Goal: Task Accomplishment & Management: Manage account settings

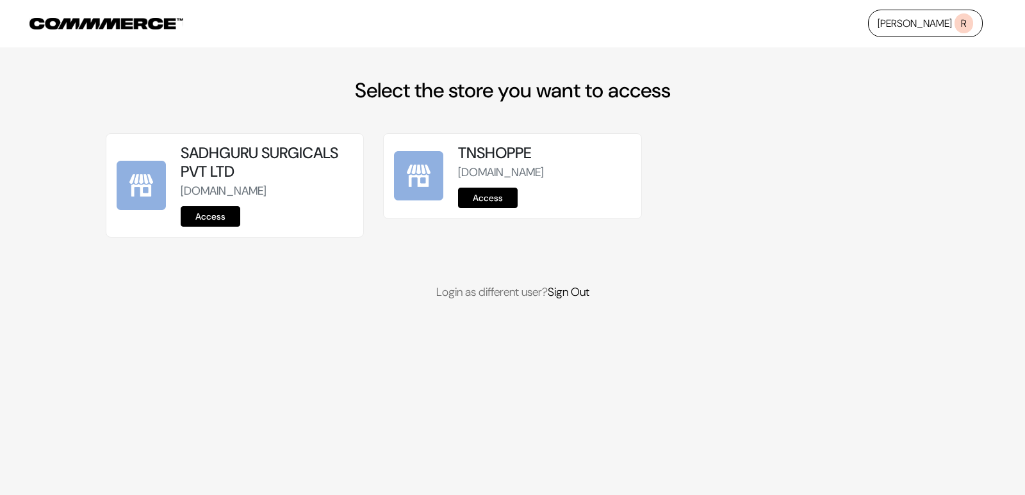
click at [471, 193] on link "Access" at bounding box center [488, 198] width 60 height 20
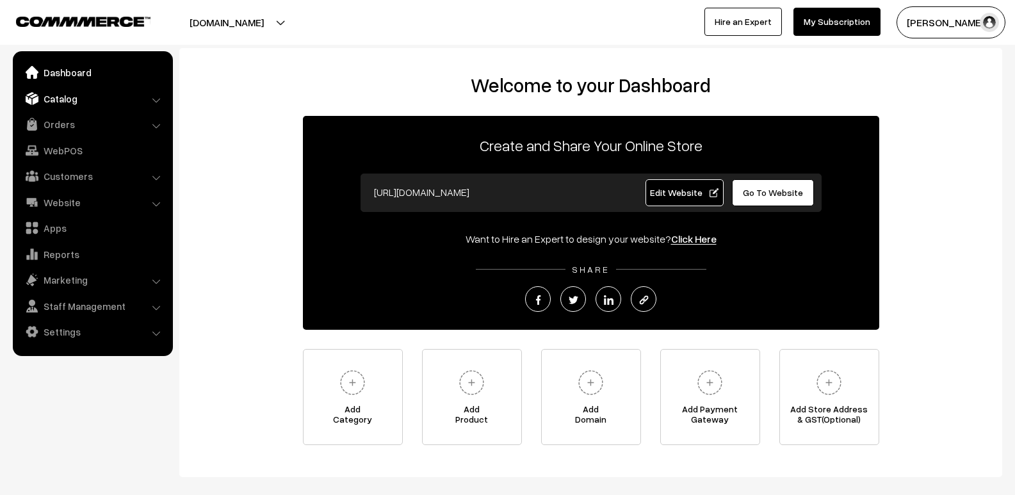
click at [87, 99] on link "Catalog" at bounding box center [92, 98] width 152 height 23
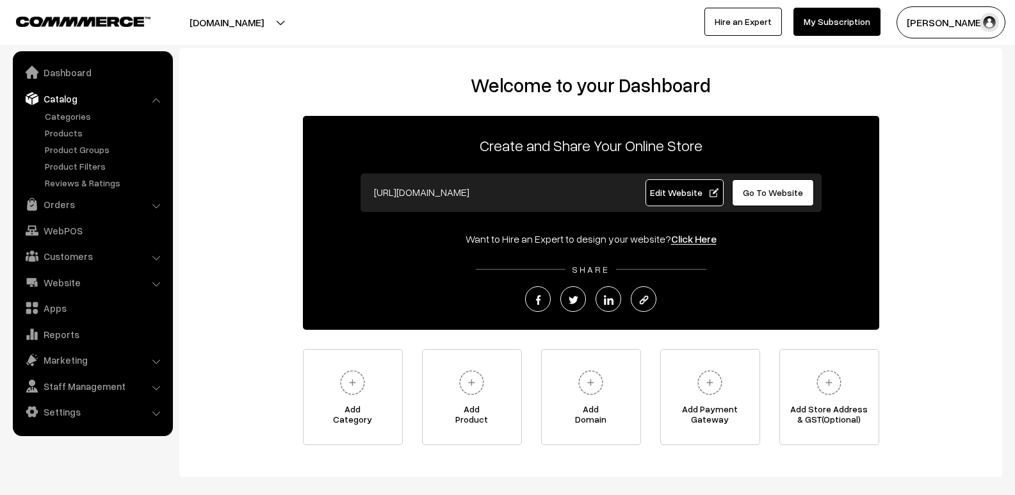
click at [83, 126] on ul "Categories" at bounding box center [93, 150] width 154 height 80
click at [79, 133] on link "Products" at bounding box center [105, 132] width 127 height 13
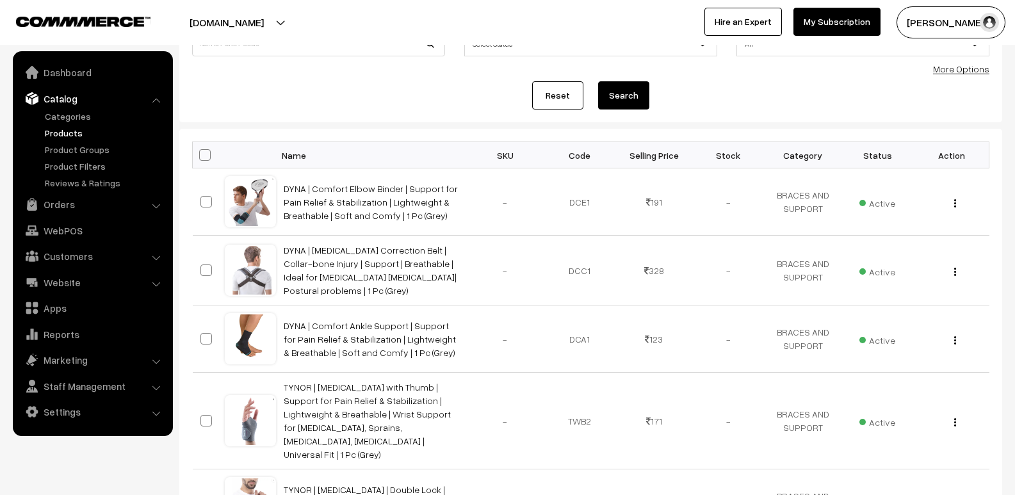
scroll to position [128, 0]
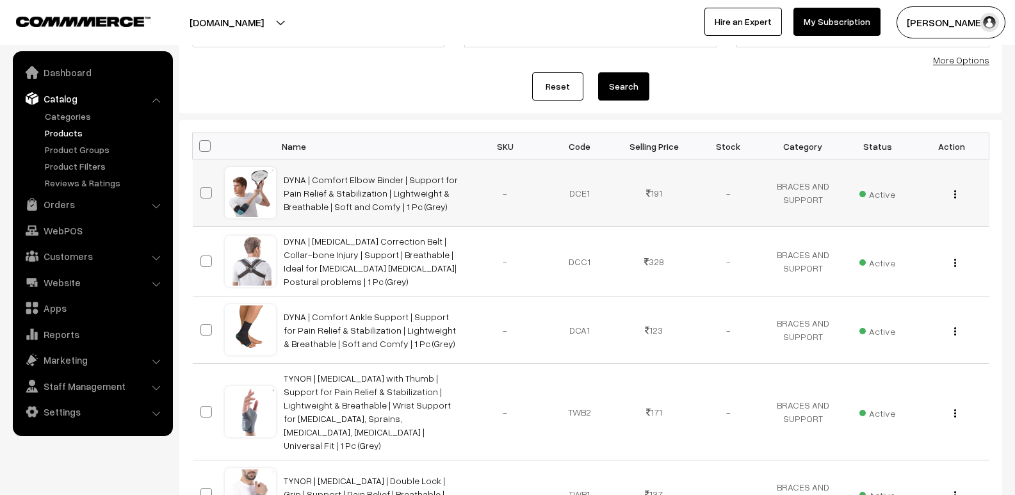
click at [952, 194] on div "View Edit Delete" at bounding box center [951, 192] width 59 height 13
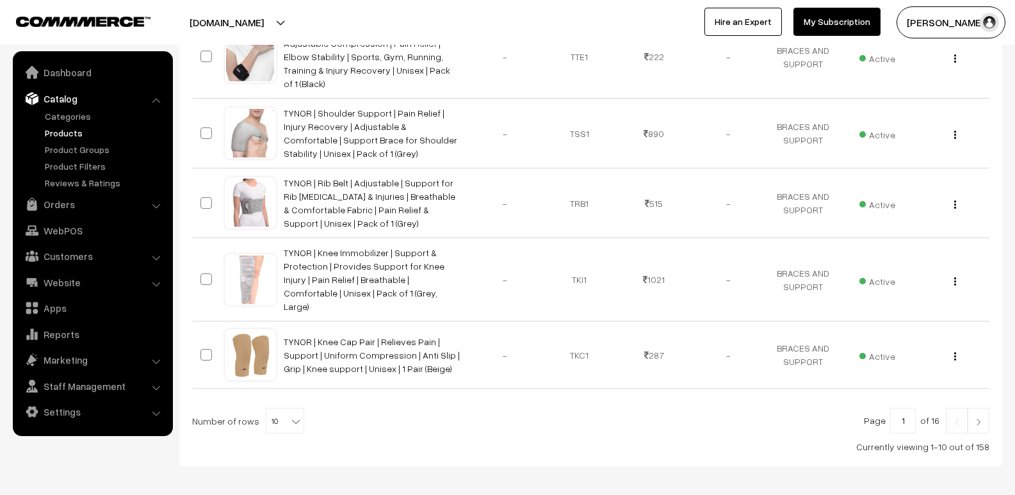
scroll to position [652, 0]
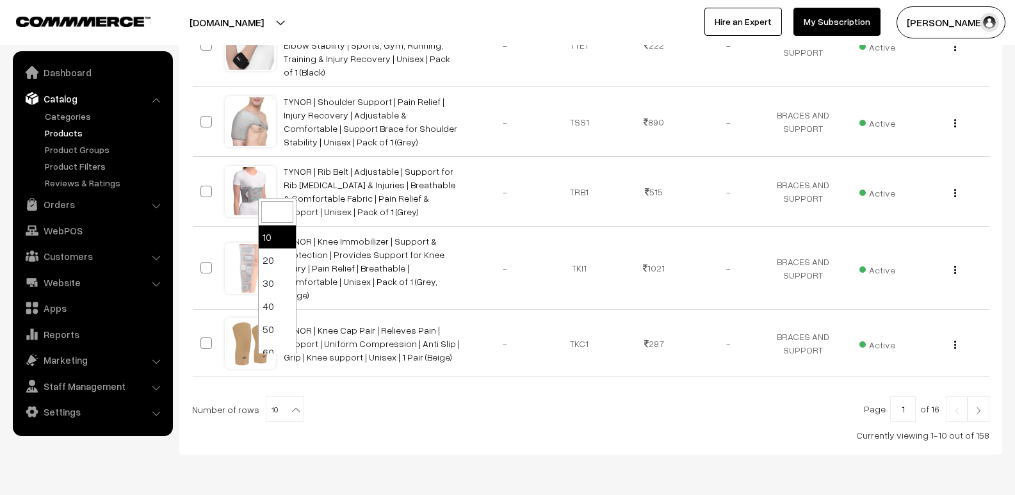
click at [289, 403] on b at bounding box center [295, 409] width 13 height 13
select select "100"
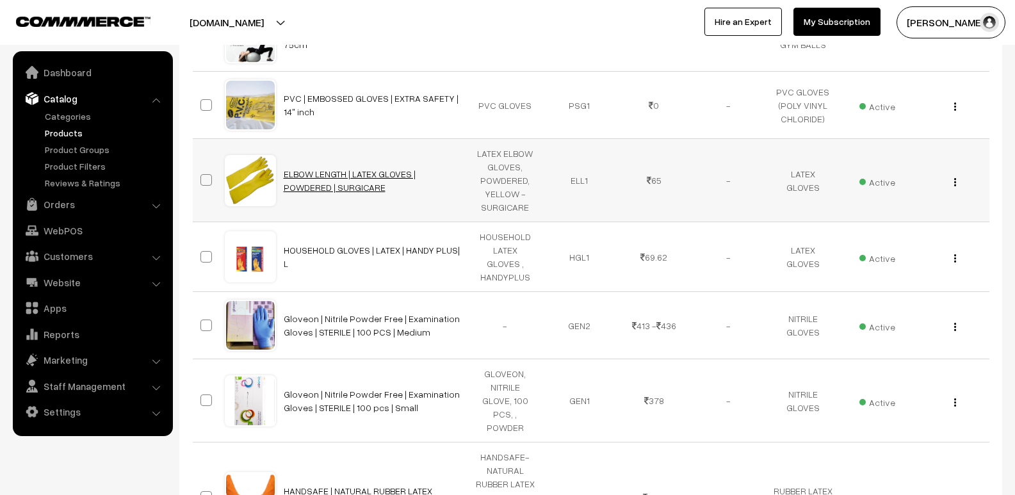
scroll to position [1921, 0]
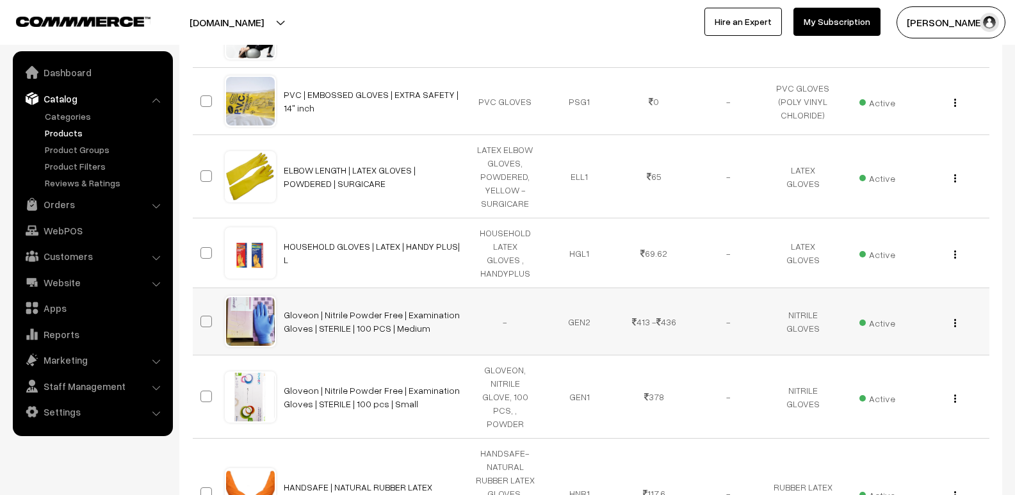
click at [200, 288] on td at bounding box center [209, 321] width 32 height 67
click at [959, 315] on div "View Edit Delete" at bounding box center [951, 321] width 59 height 13
click at [957, 315] on div "View Edit Delete" at bounding box center [951, 321] width 59 height 13
click at [955, 319] on img "button" at bounding box center [955, 323] width 2 height 8
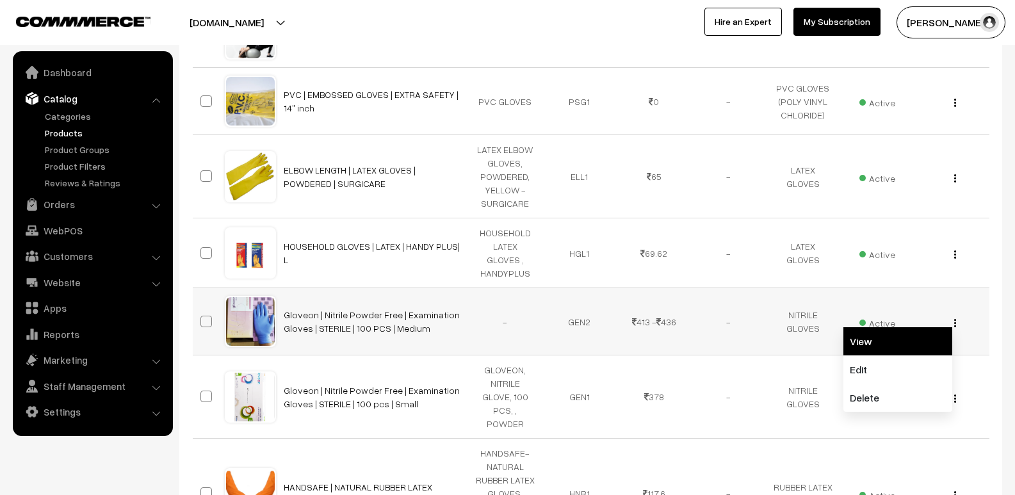
click at [904, 327] on link "View" at bounding box center [897, 341] width 109 height 28
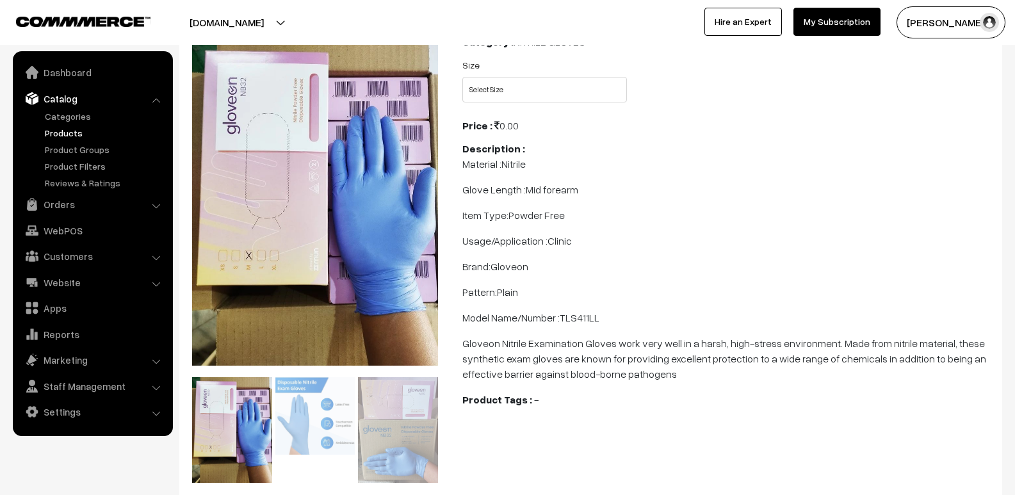
scroll to position [192, 0]
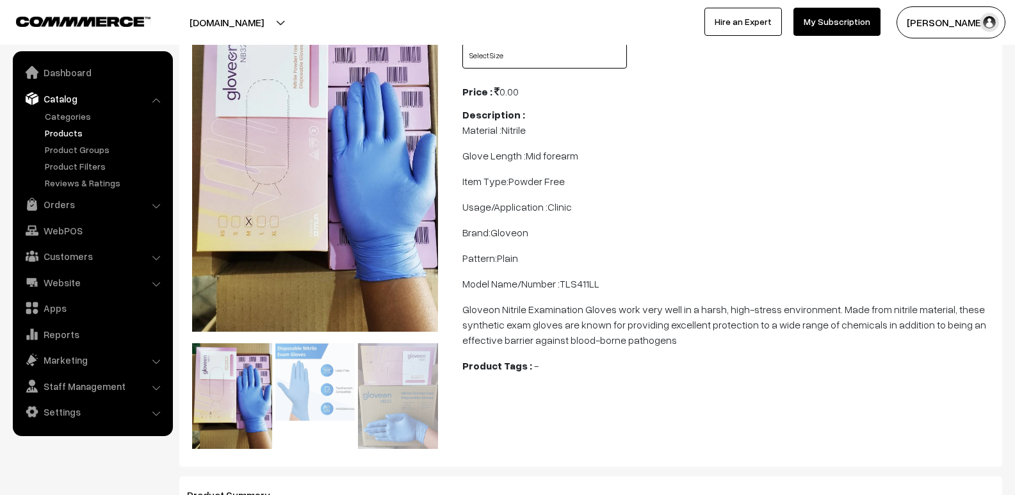
click at [569, 64] on select "Select Size Small Large" at bounding box center [544, 56] width 165 height 26
select select "GEN2_1IT"
click at [462, 43] on select "Select Size Small Large" at bounding box center [544, 56] width 165 height 26
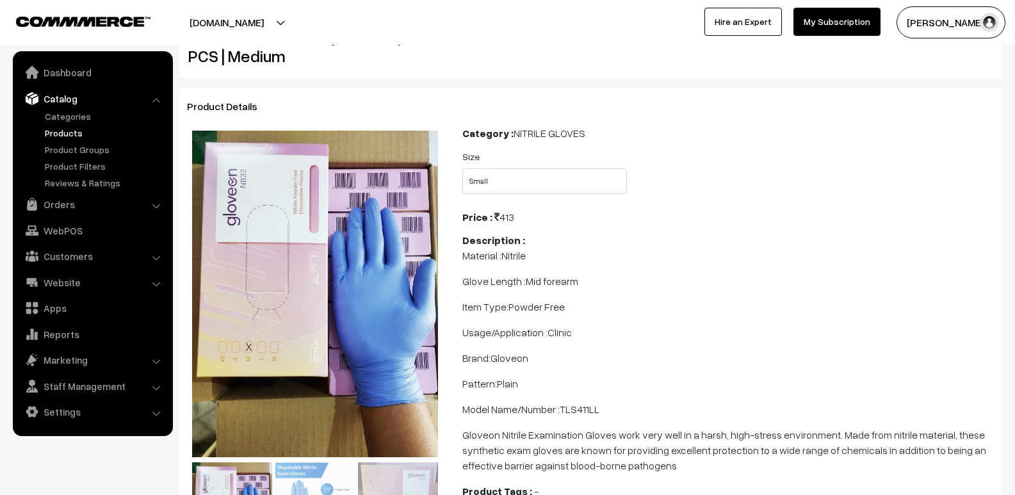
scroll to position [0, 0]
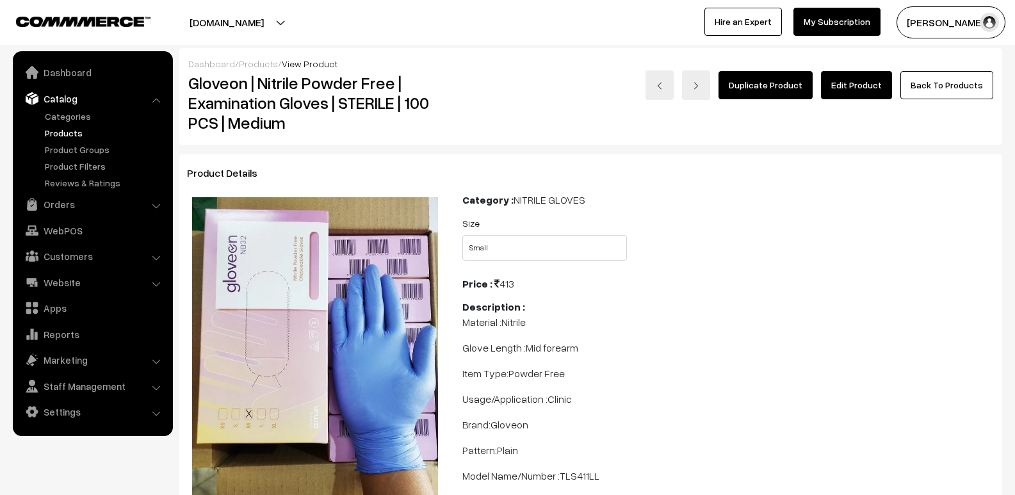
click at [877, 93] on link "Edit Product" at bounding box center [856, 85] width 71 height 28
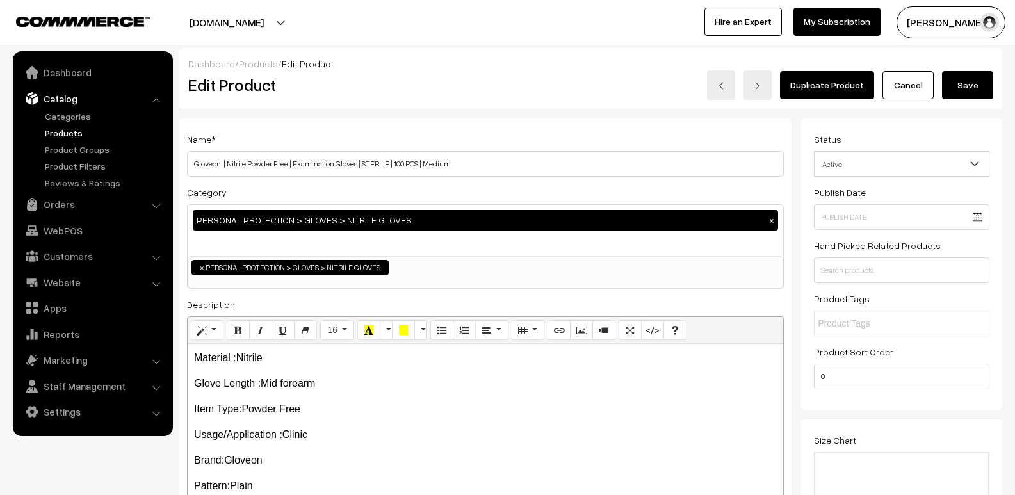
click at [952, 90] on button "Save" at bounding box center [967, 85] width 51 height 28
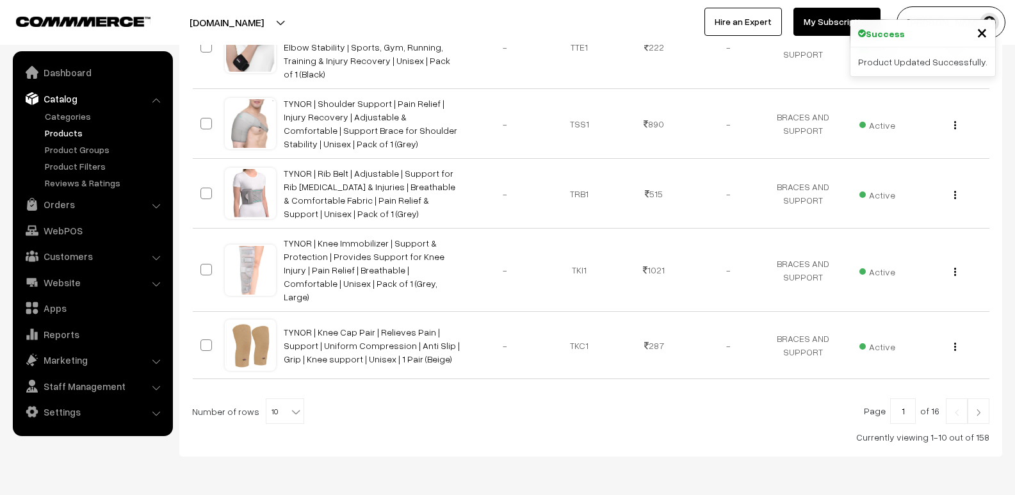
scroll to position [652, 0]
click at [289, 403] on b at bounding box center [295, 409] width 13 height 13
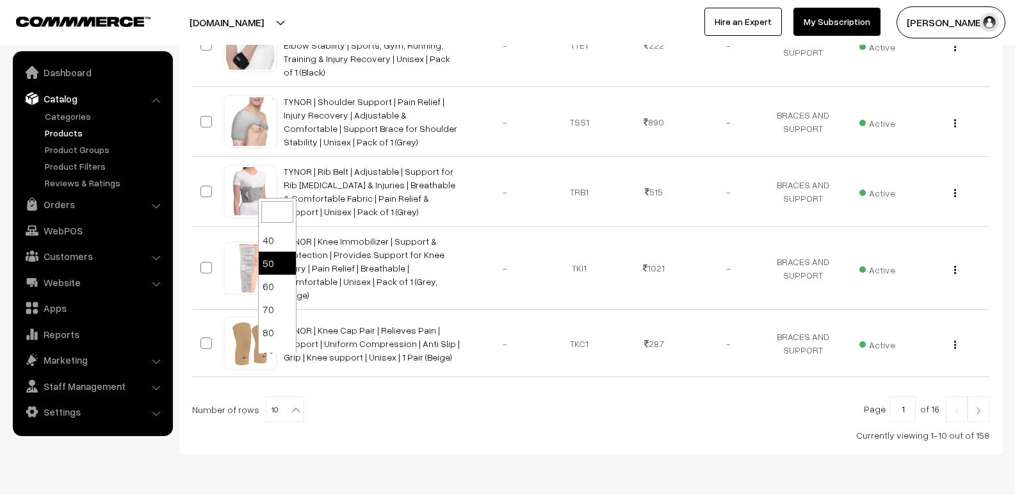
scroll to position [102, 0]
select select "100"
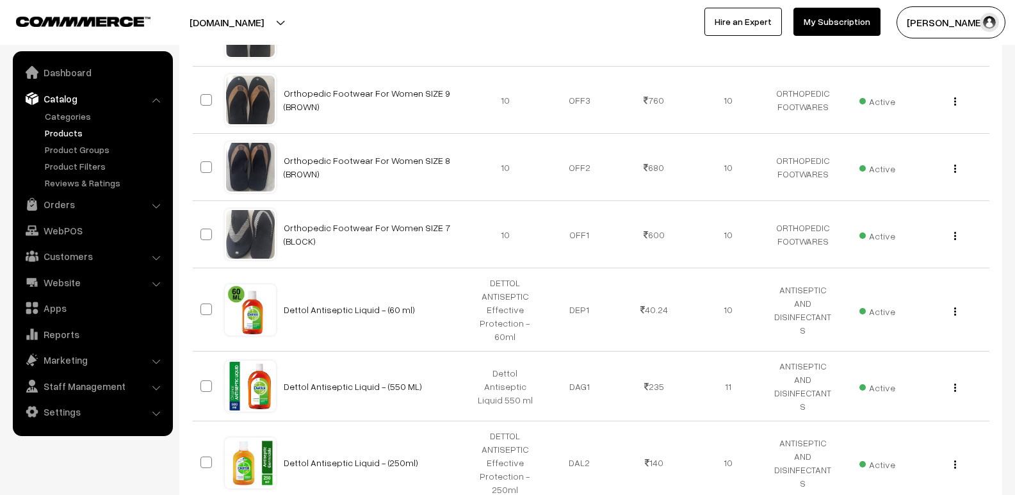
scroll to position [4034, 0]
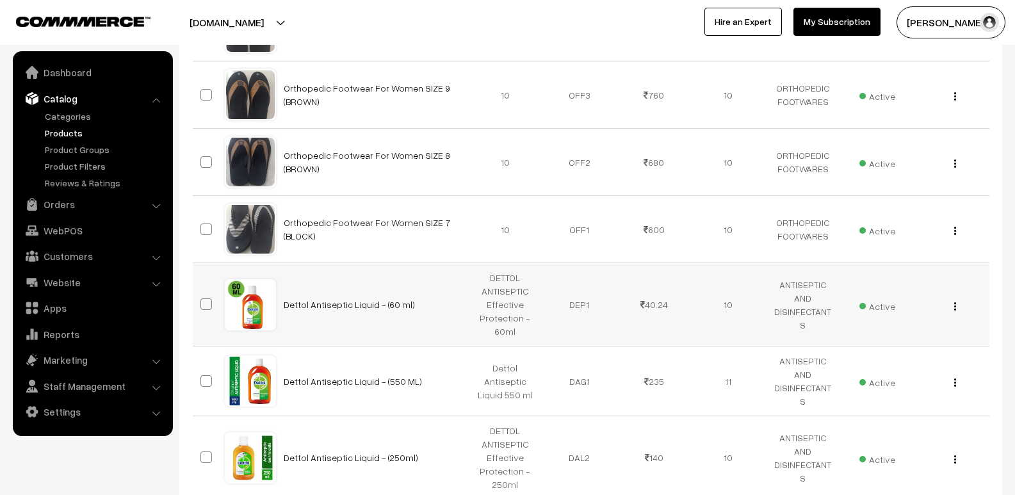
click at [953, 301] on button "button" at bounding box center [954, 306] width 3 height 10
click at [900, 338] on link "Edit" at bounding box center [897, 352] width 109 height 28
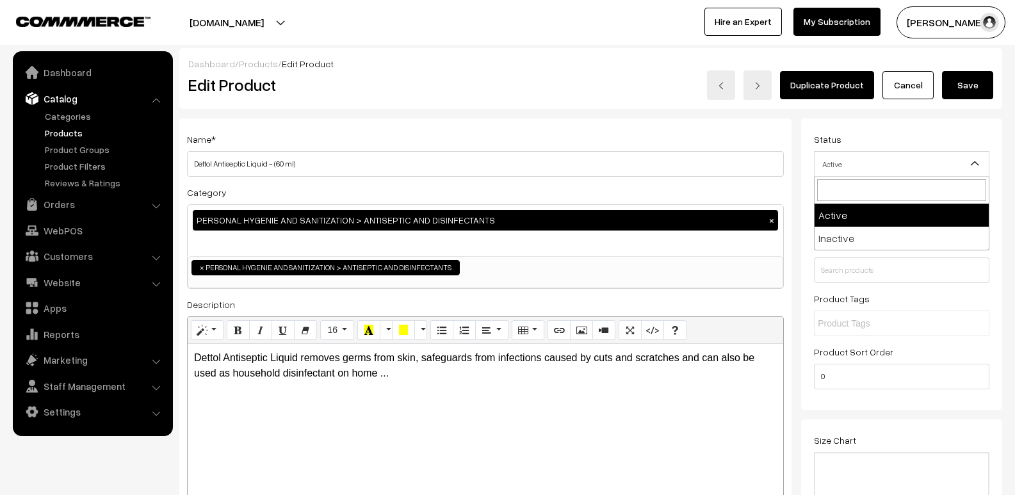
click at [890, 167] on span "Active" at bounding box center [902, 164] width 174 height 22
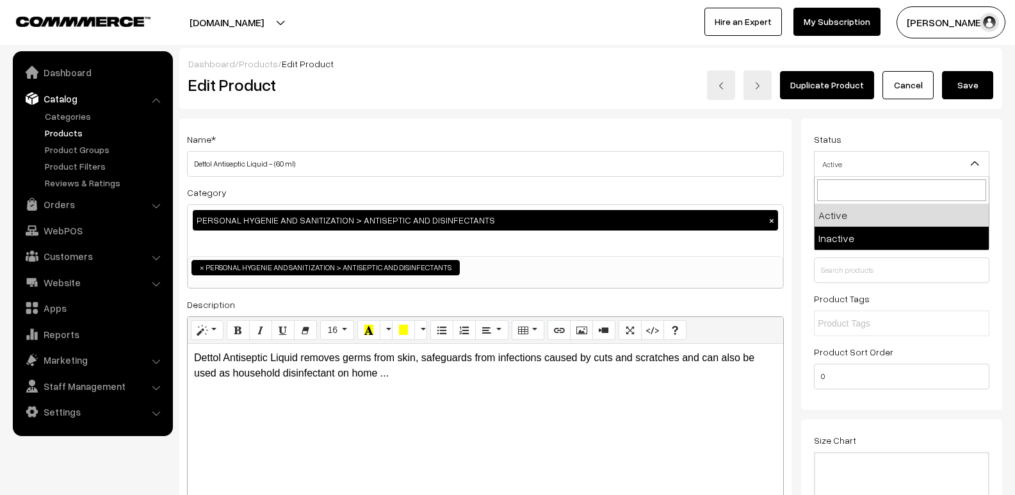
select select "2"
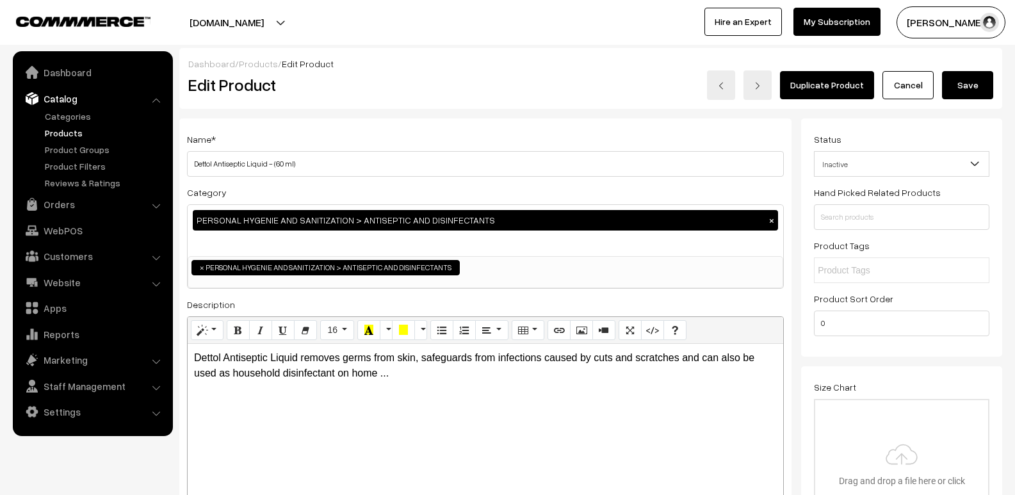
click at [966, 90] on button "Save" at bounding box center [967, 85] width 51 height 28
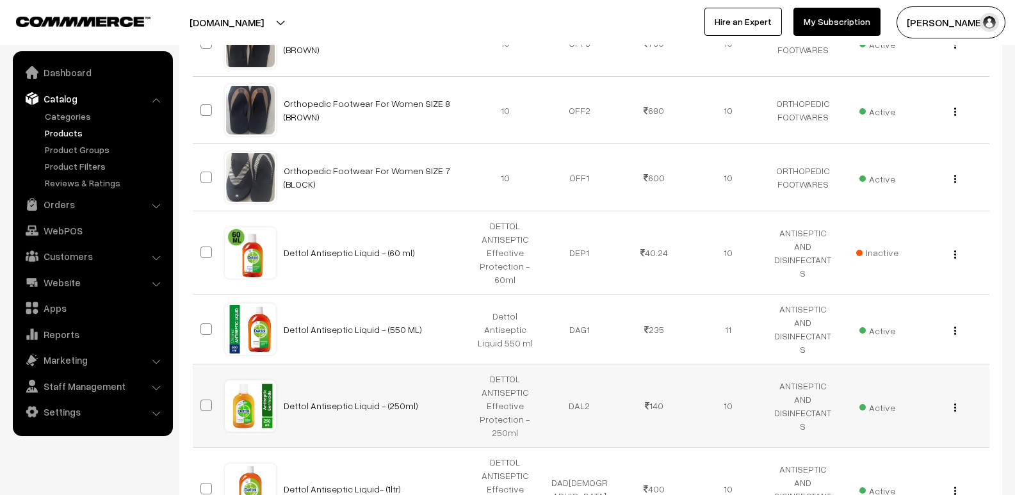
scroll to position [4098, 0]
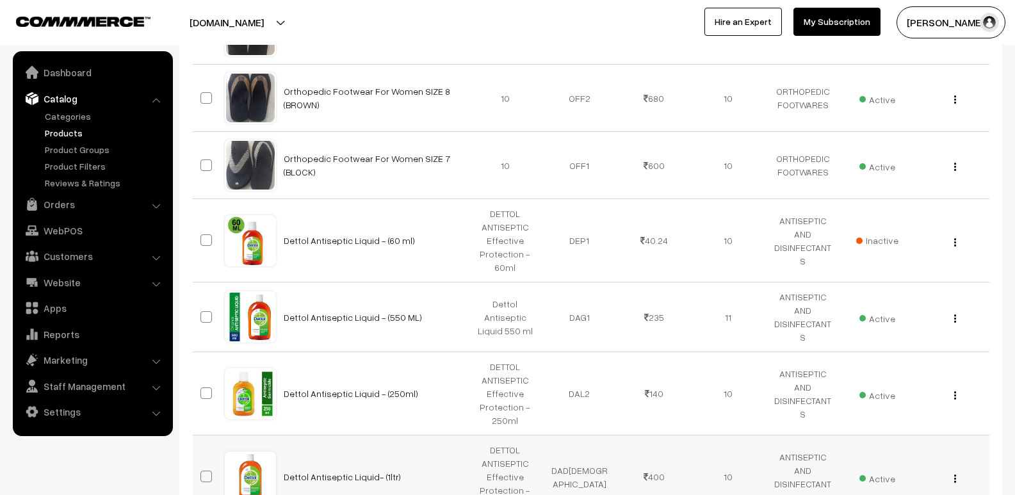
click at [954, 475] on img "button" at bounding box center [955, 479] width 2 height 8
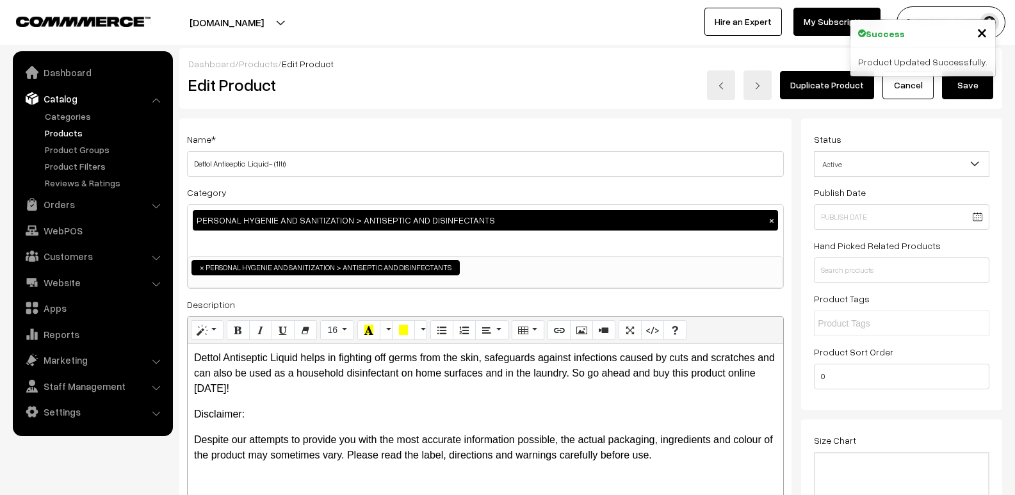
scroll to position [18, 0]
click at [856, 165] on span "Active" at bounding box center [902, 164] width 174 height 22
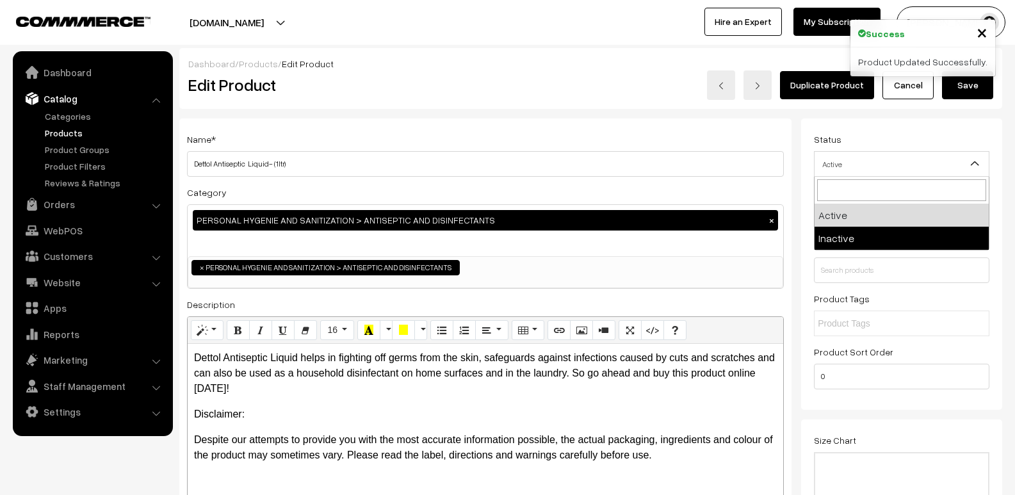
select select "2"
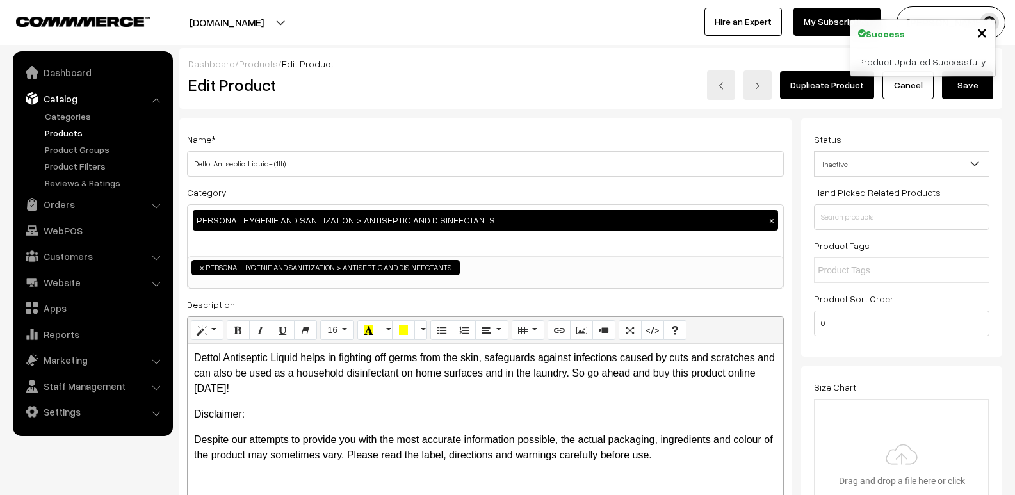
click at [970, 85] on button "Save" at bounding box center [967, 85] width 51 height 28
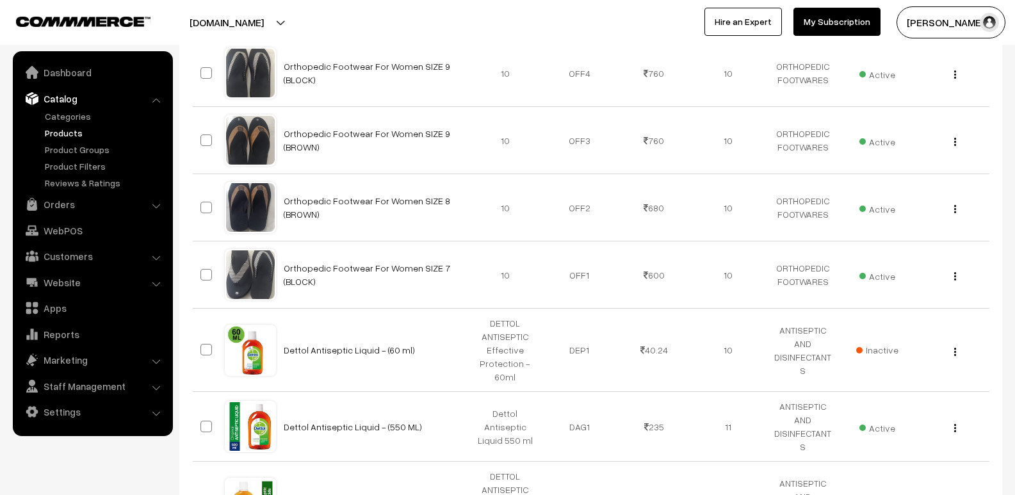
scroll to position [4098, 0]
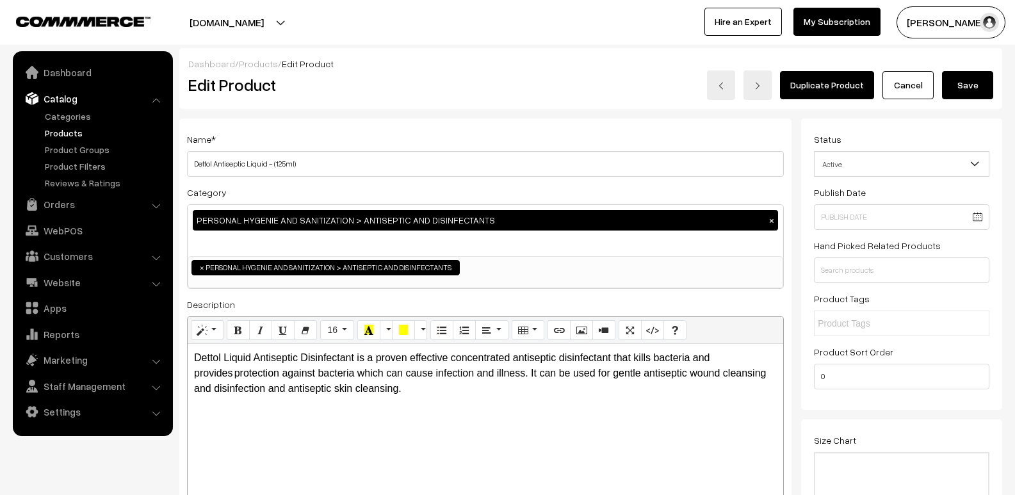
scroll to position [18, 0]
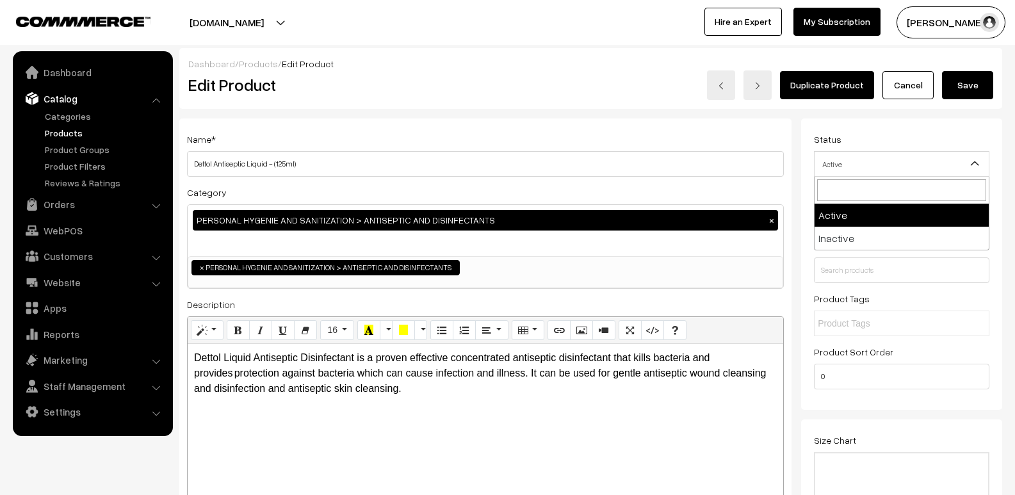
click at [863, 166] on span "Active" at bounding box center [902, 164] width 174 height 22
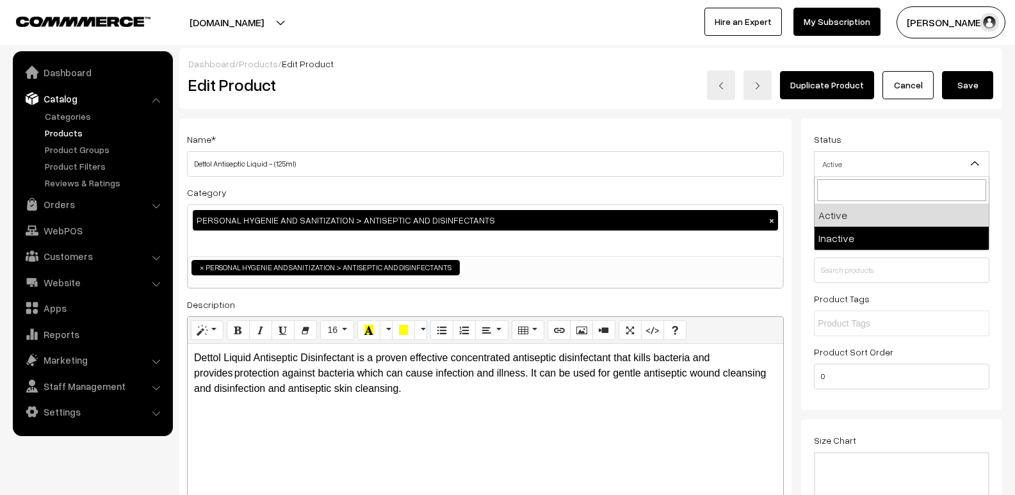
select select "2"
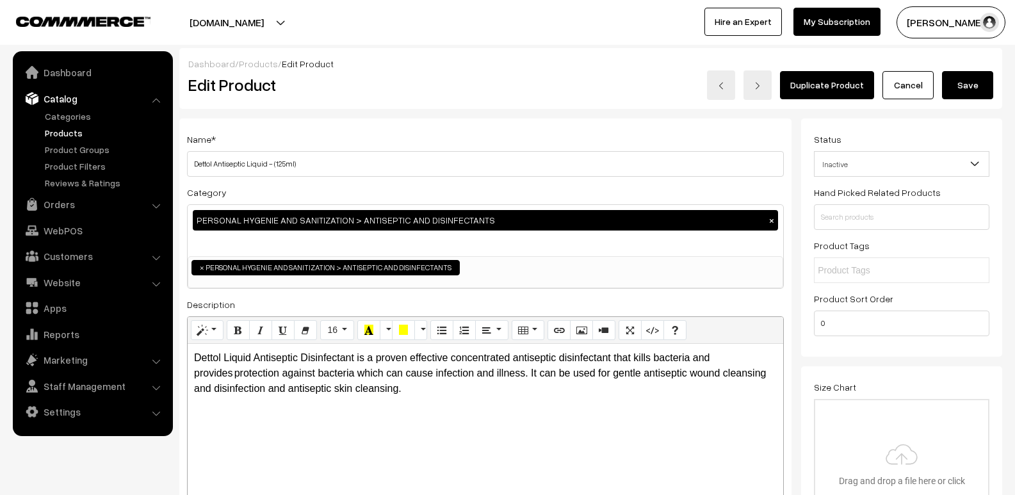
click at [973, 90] on button "Save" at bounding box center [967, 85] width 51 height 28
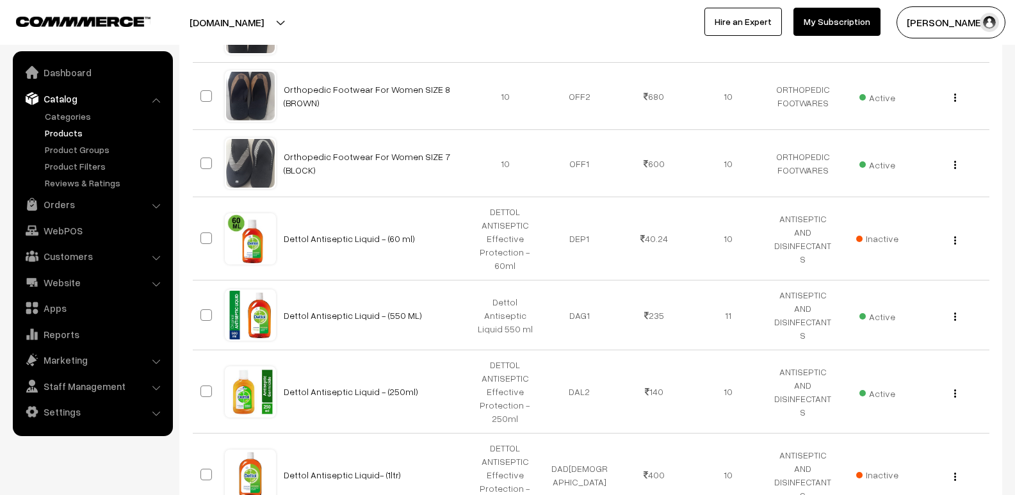
scroll to position [4098, 0]
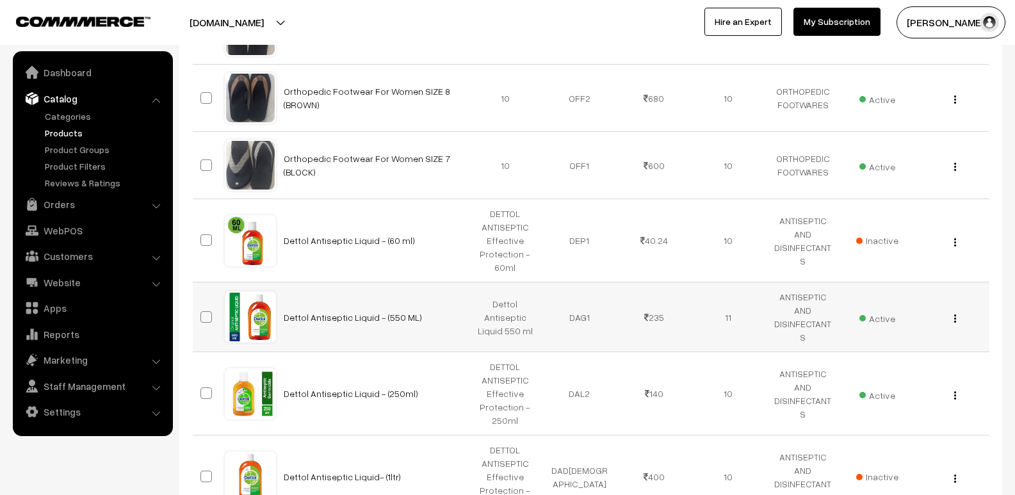
click at [955, 314] on img "button" at bounding box center [955, 318] width 2 height 8
click at [904, 351] on link "Edit" at bounding box center [897, 365] width 109 height 28
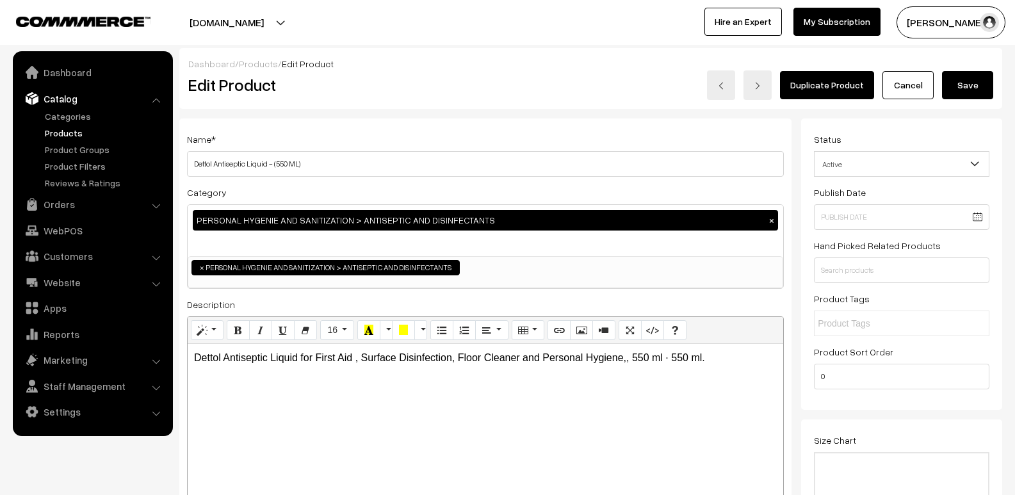
scroll to position [18, 0]
click at [858, 169] on span "Active" at bounding box center [902, 164] width 174 height 22
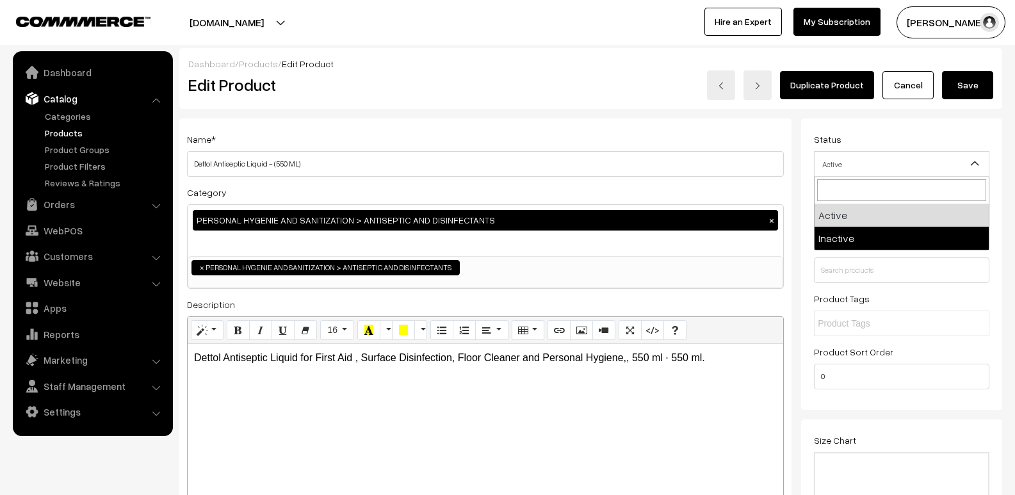
select select "2"
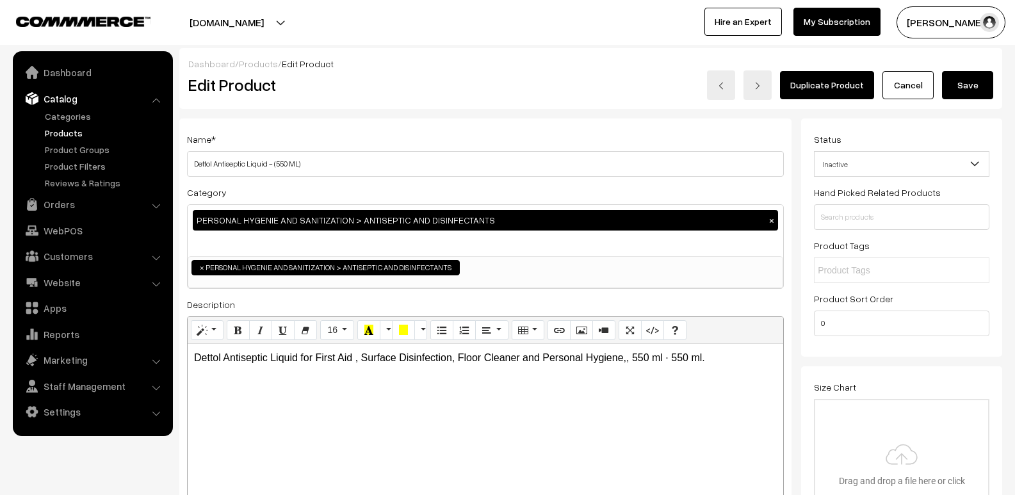
click at [946, 89] on button "Save" at bounding box center [967, 85] width 51 height 28
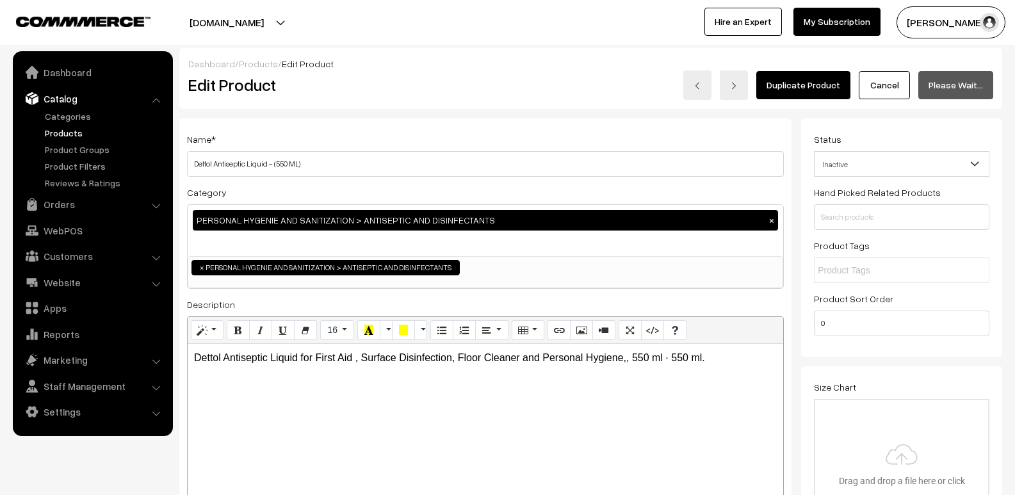
scroll to position [99, 0]
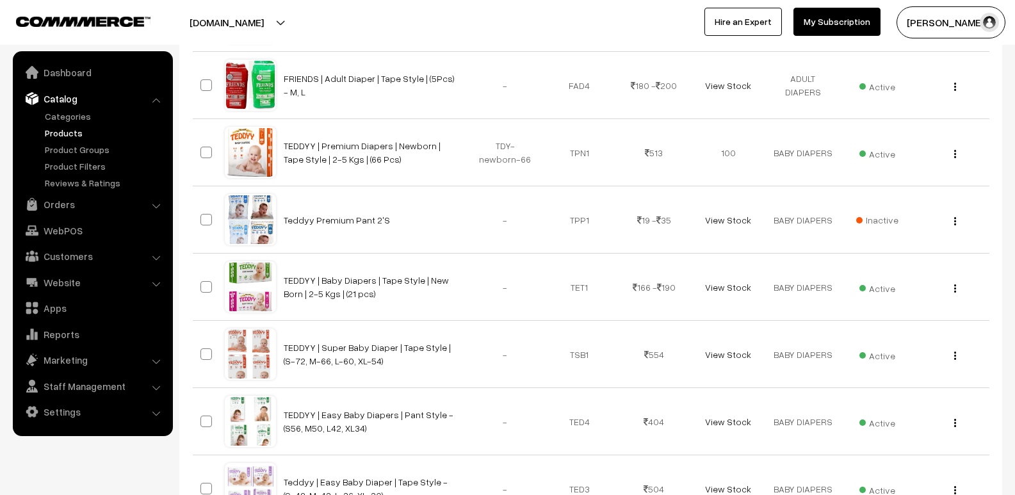
scroll to position [5251, 0]
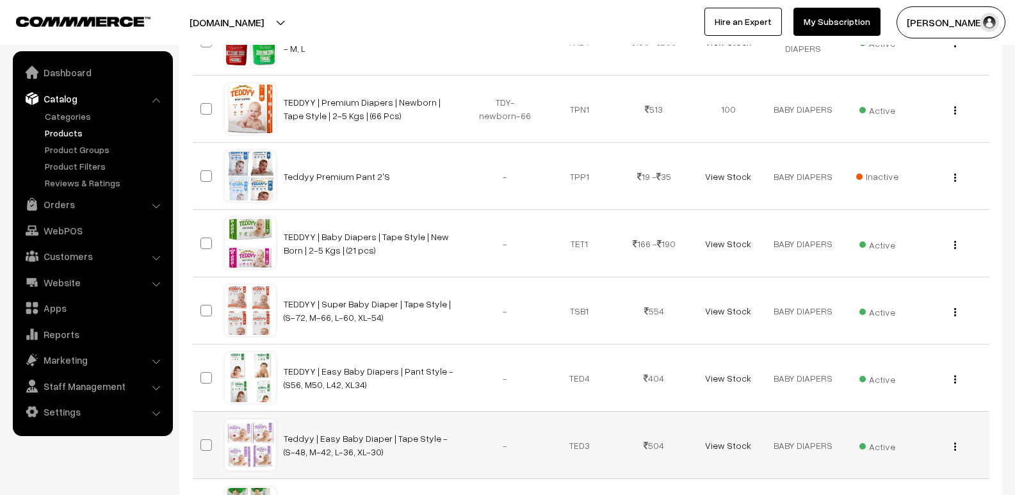
click at [952, 439] on div "View Edit Delete" at bounding box center [951, 445] width 59 height 13
click at [956, 441] on button "button" at bounding box center [954, 446] width 3 height 10
click at [905, 479] on link "Edit" at bounding box center [897, 493] width 109 height 28
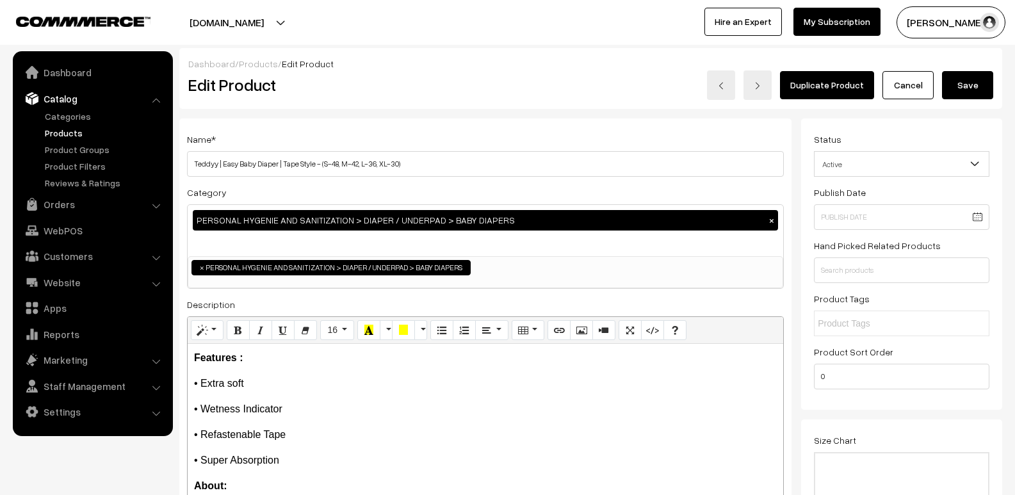
click at [887, 165] on span "Active" at bounding box center [902, 164] width 174 height 22
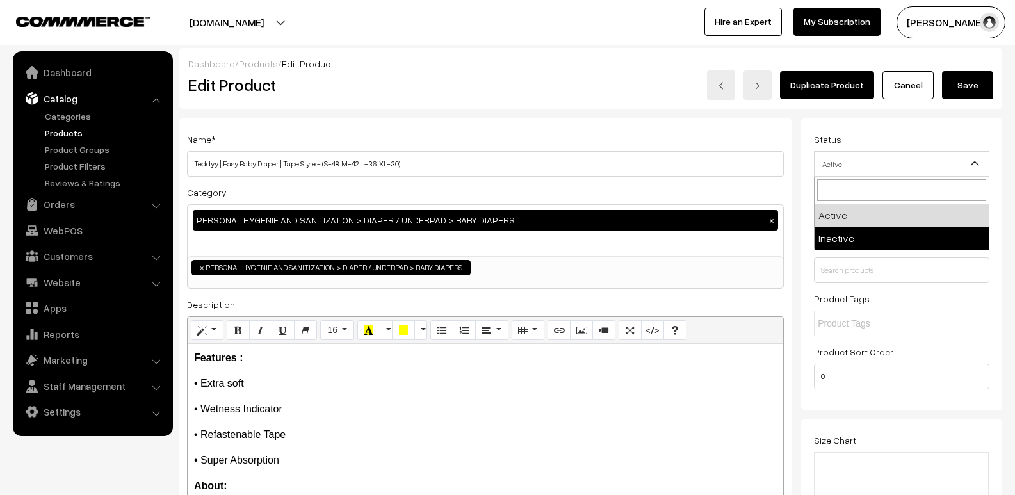
select select "2"
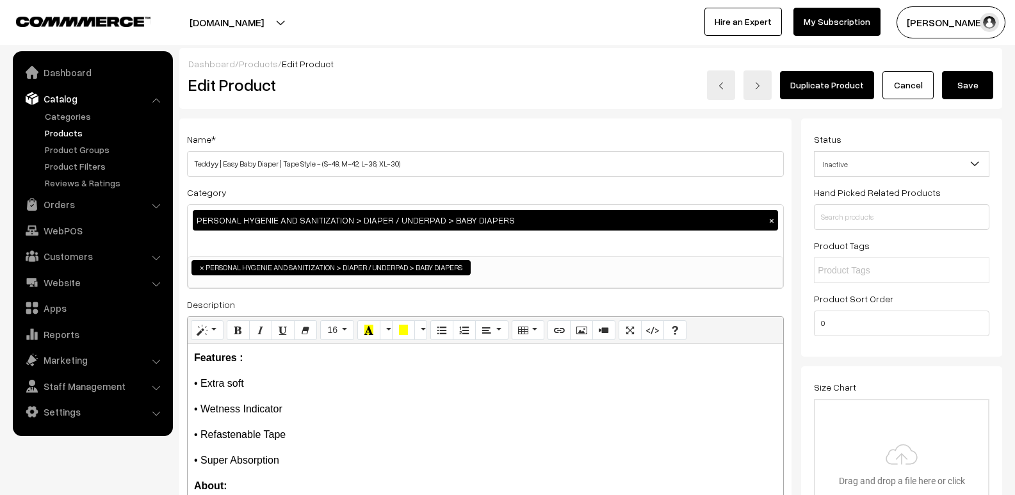
click at [970, 90] on button "Save" at bounding box center [967, 85] width 51 height 28
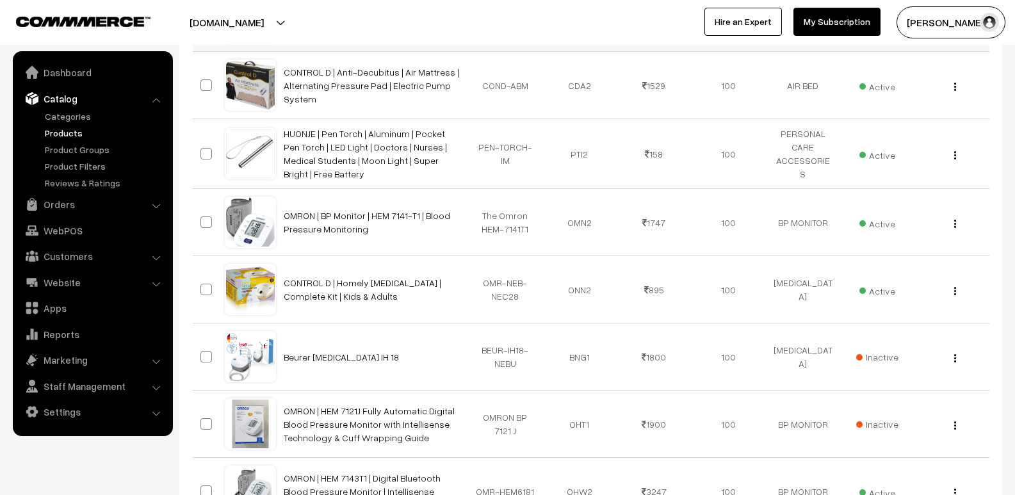
scroll to position [6019, 0]
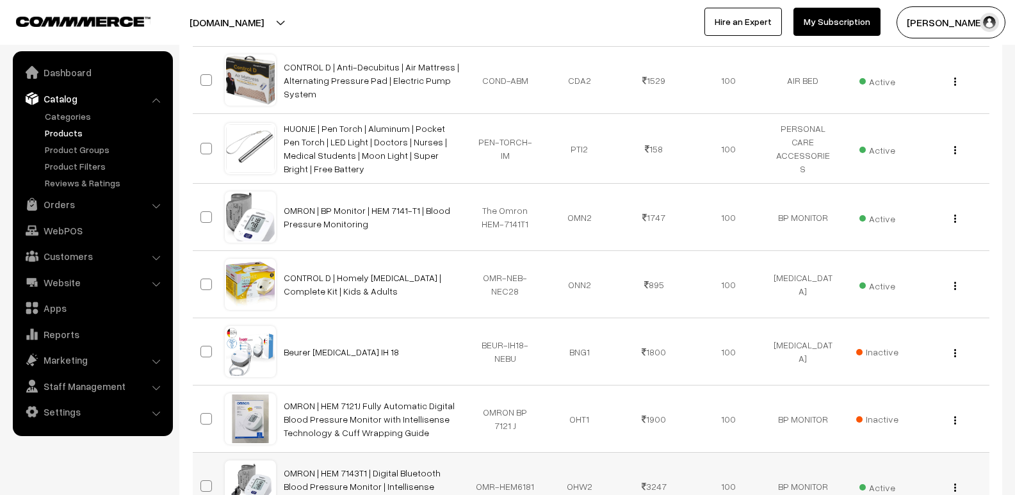
click at [954, 483] on img "button" at bounding box center [955, 487] width 2 height 8
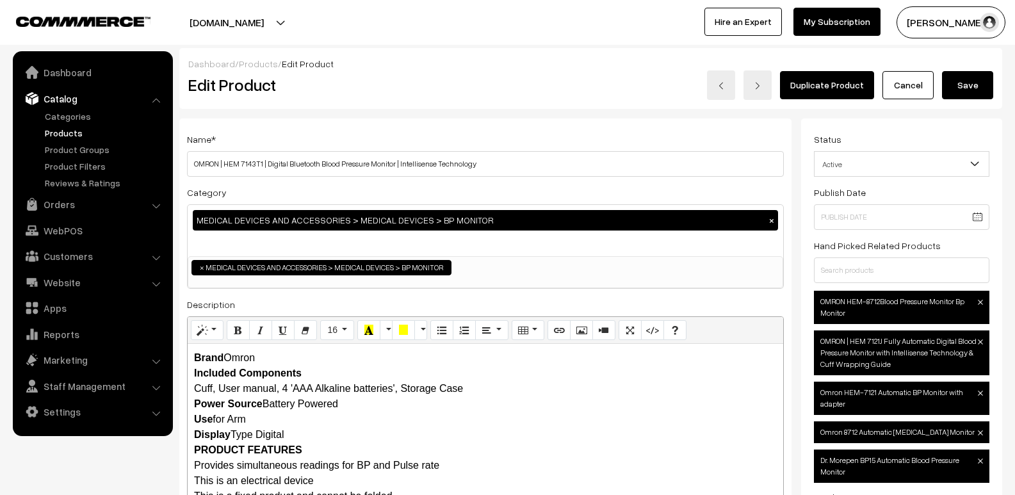
click at [882, 170] on span "Active" at bounding box center [902, 164] width 174 height 22
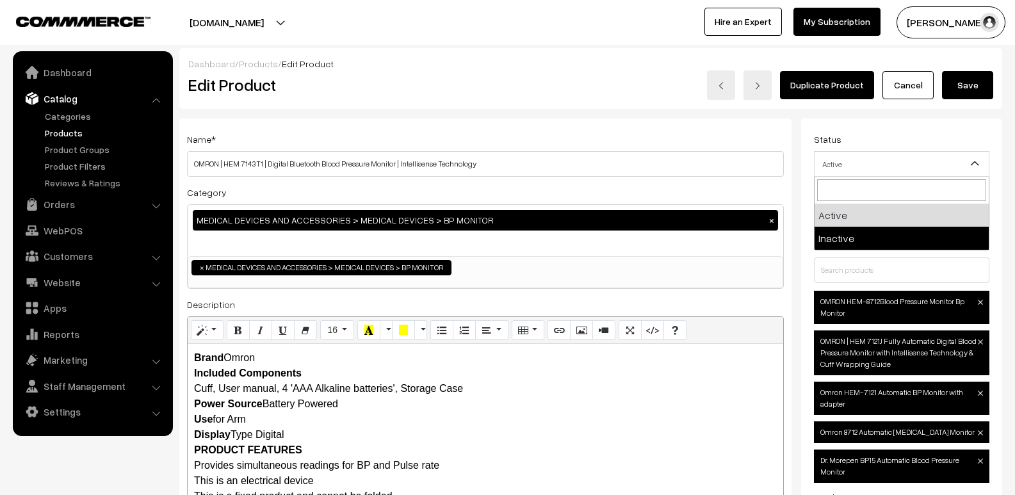
select select "2"
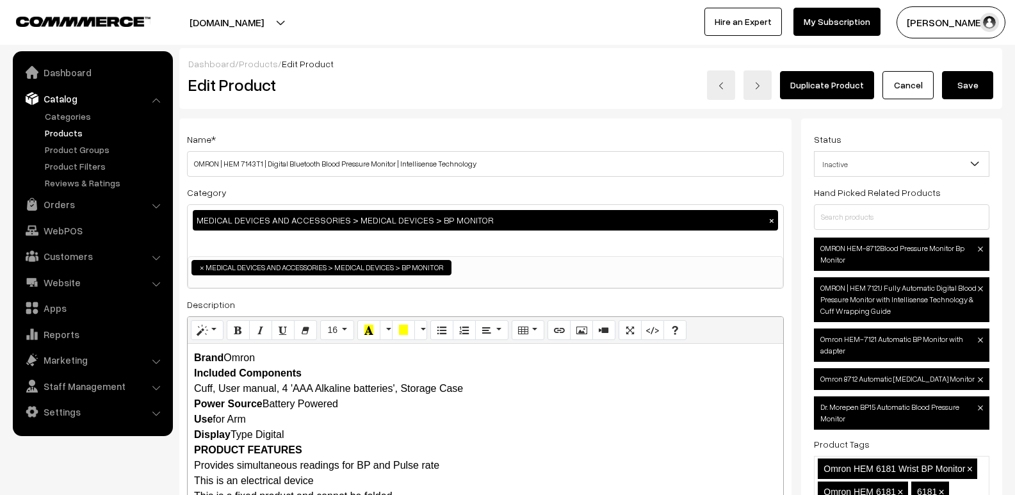
click at [955, 81] on button "Save" at bounding box center [967, 85] width 51 height 28
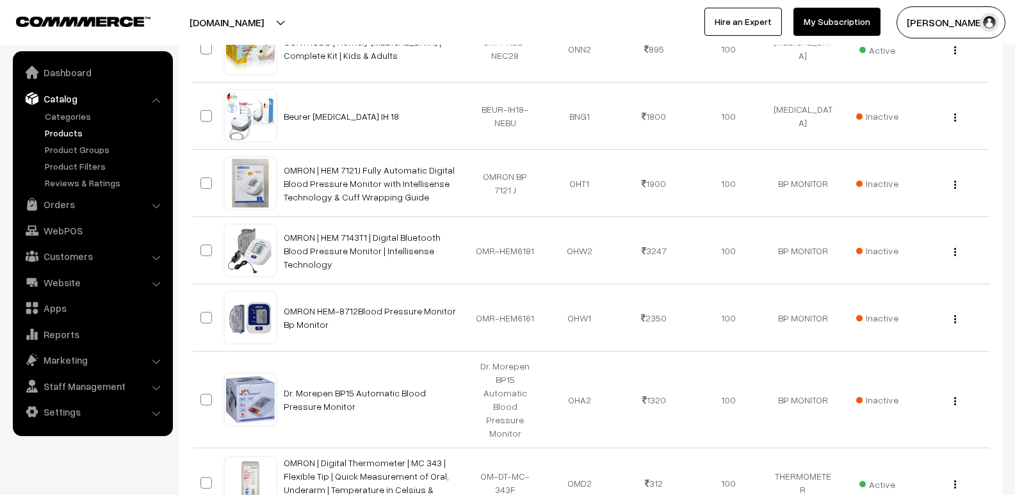
scroll to position [6276, 0]
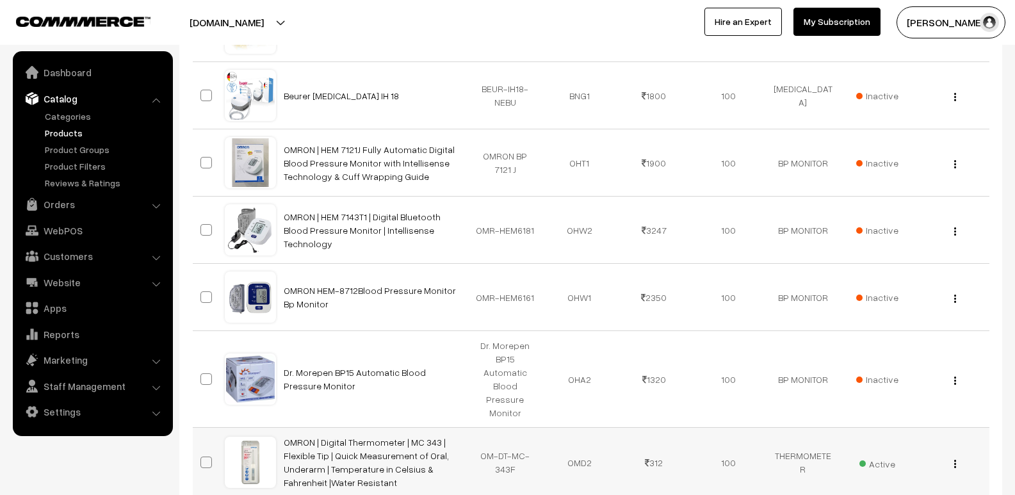
click at [954, 460] on img "button" at bounding box center [955, 464] width 2 height 8
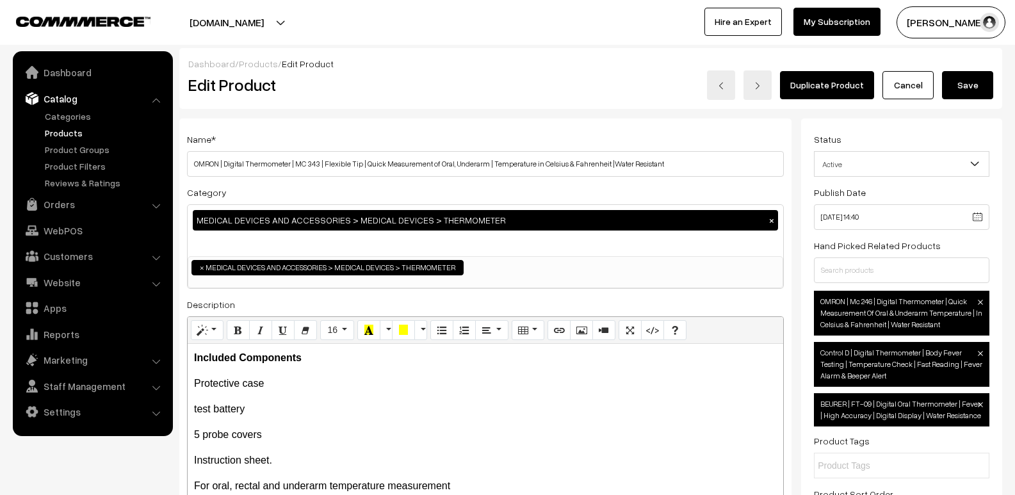
scroll to position [192, 0]
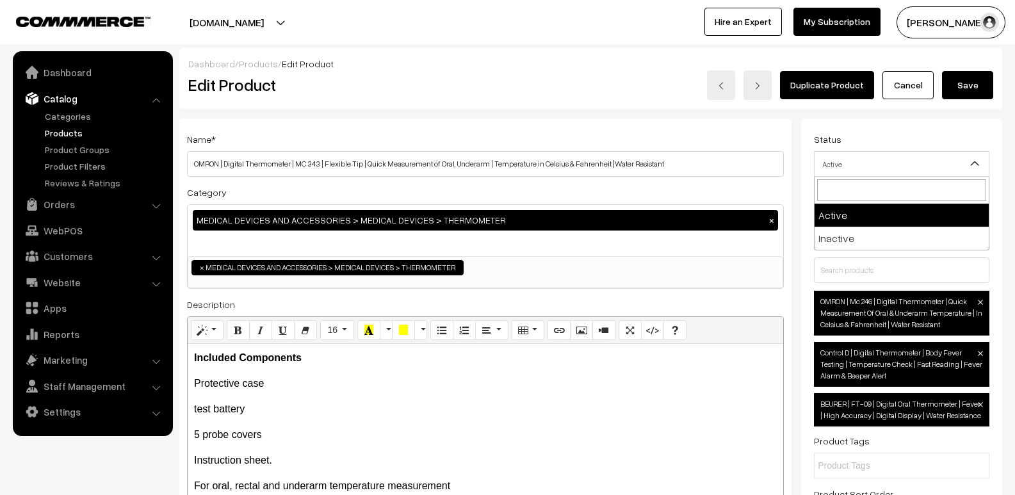
drag, startPoint x: 0, startPoint y: 0, endPoint x: 824, endPoint y: 166, distance: 840.7
click at [824, 166] on span "Active" at bounding box center [902, 164] width 174 height 22
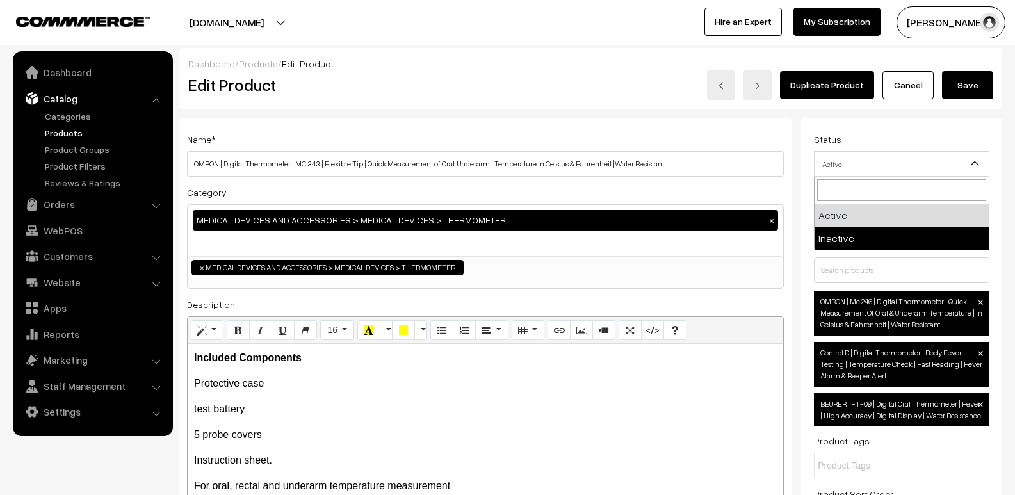
select select "2"
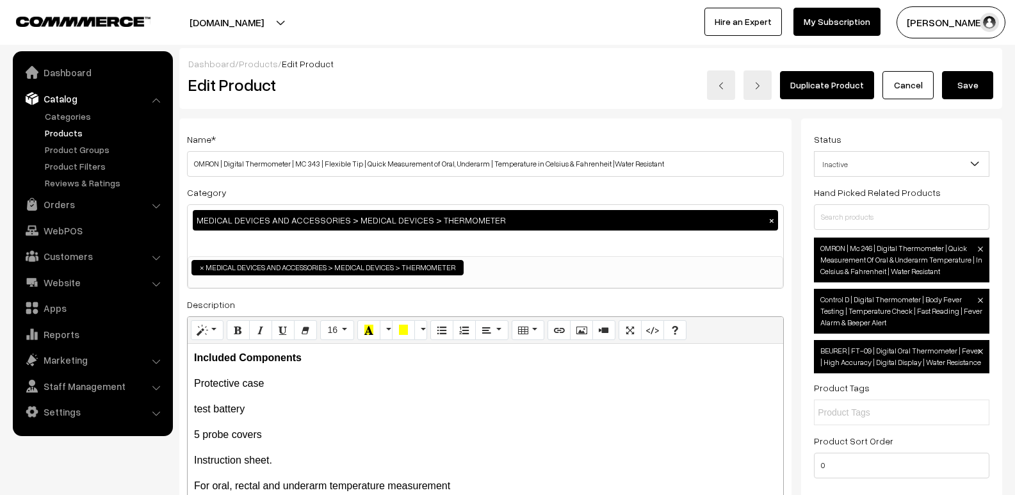
click at [982, 85] on button "Save" at bounding box center [967, 85] width 51 height 28
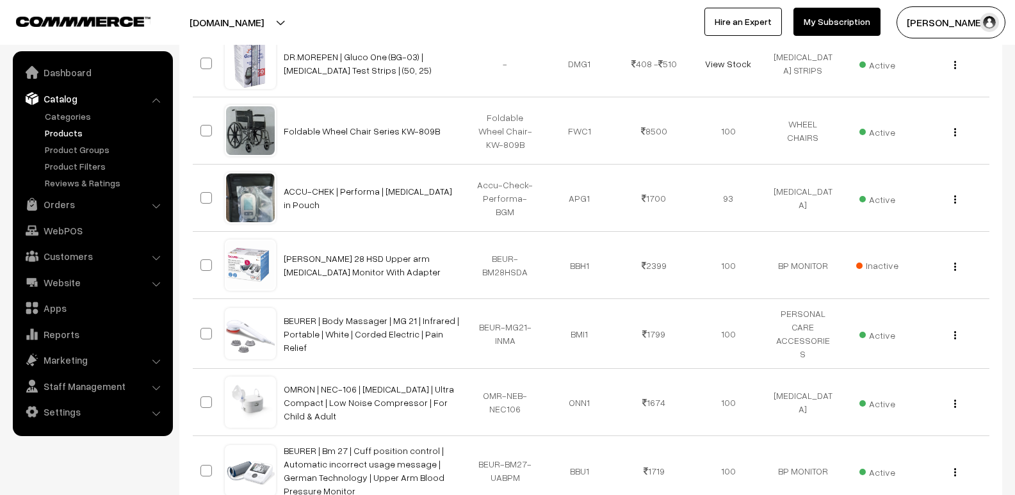
scroll to position [7023, 0]
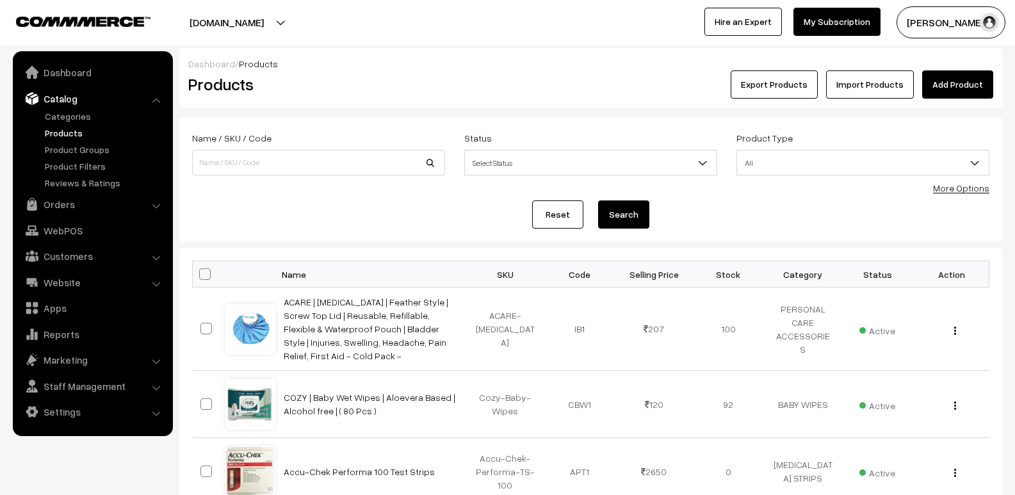
click at [977, 371] on td "View Edit Delete" at bounding box center [951, 404] width 74 height 67
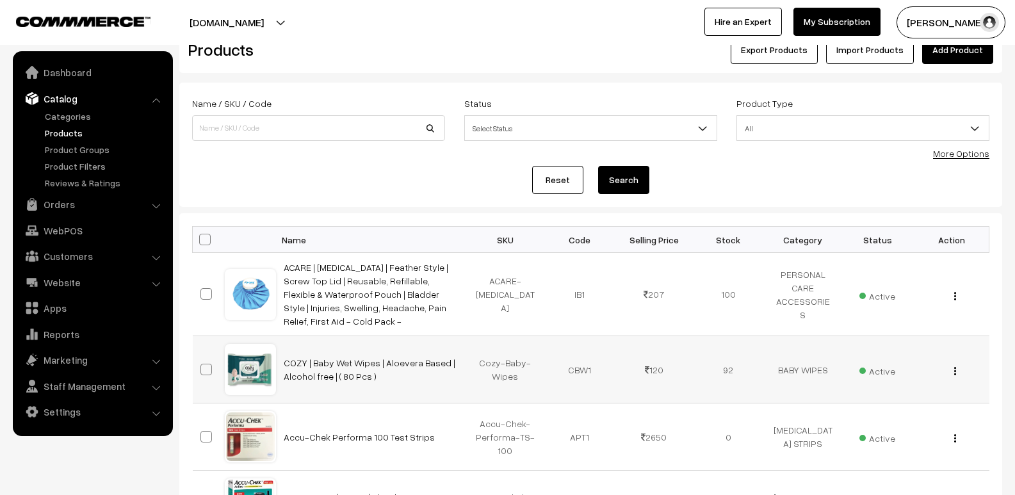
scroll to position [192, 0]
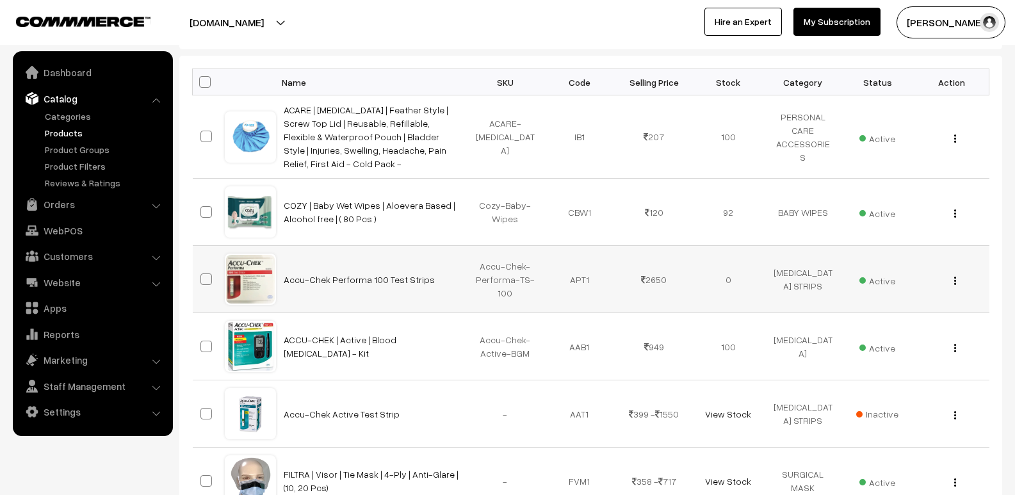
click at [955, 277] on img "button" at bounding box center [955, 281] width 2 height 8
click at [905, 314] on link "Edit" at bounding box center [897, 327] width 109 height 28
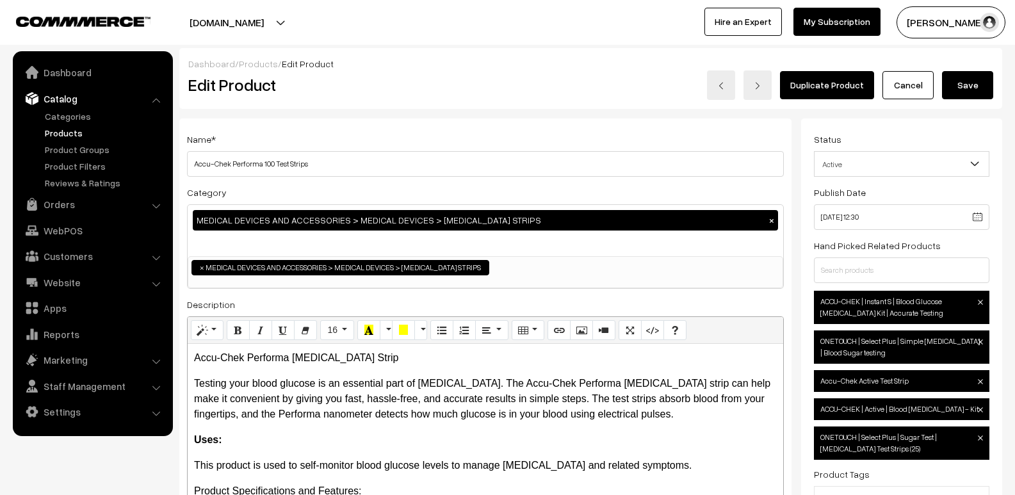
click at [915, 165] on span "Active" at bounding box center [902, 164] width 174 height 22
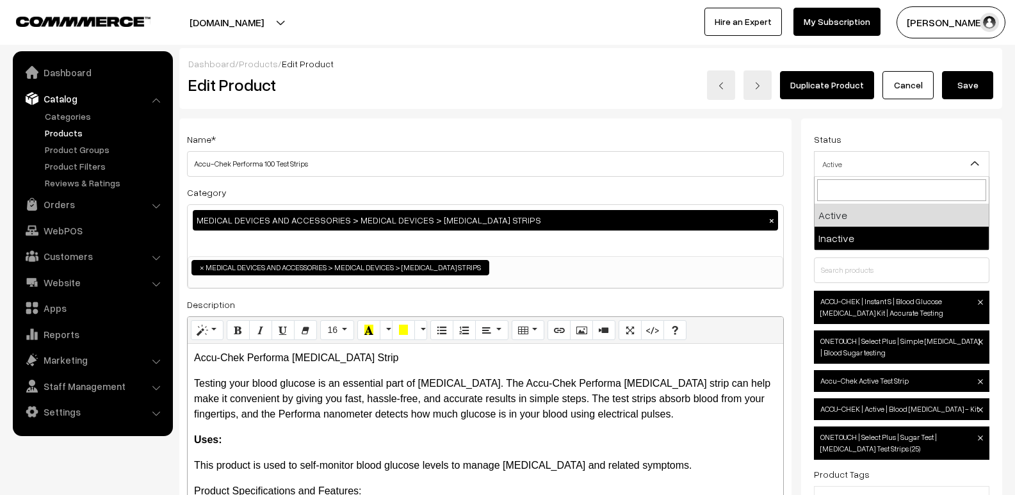
select select "2"
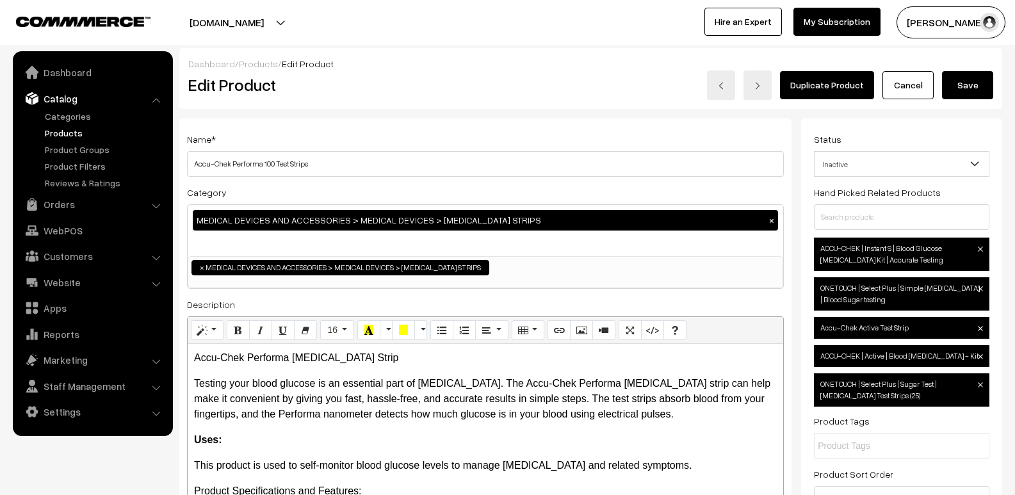
click at [971, 86] on button "Save" at bounding box center [967, 85] width 51 height 28
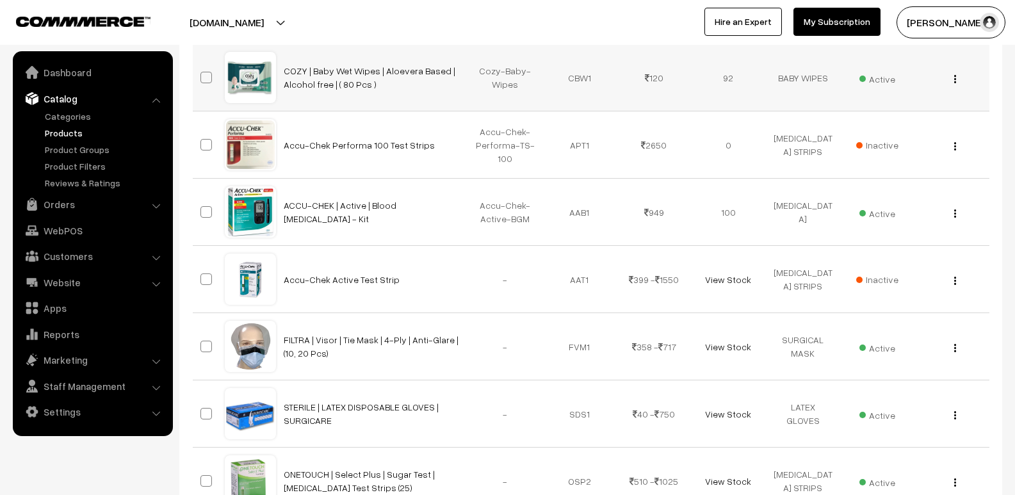
scroll to position [384, 0]
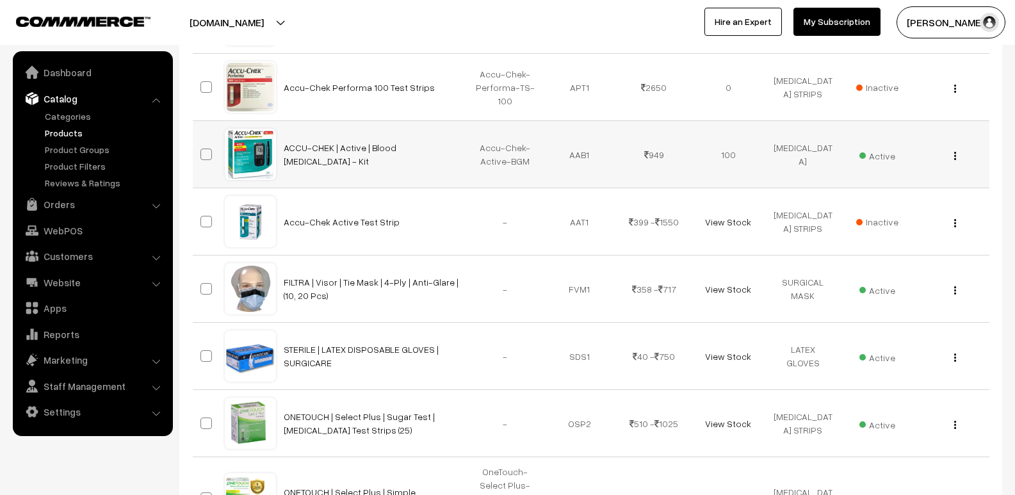
click at [959, 148] on div "View Edit Delete" at bounding box center [951, 154] width 59 height 13
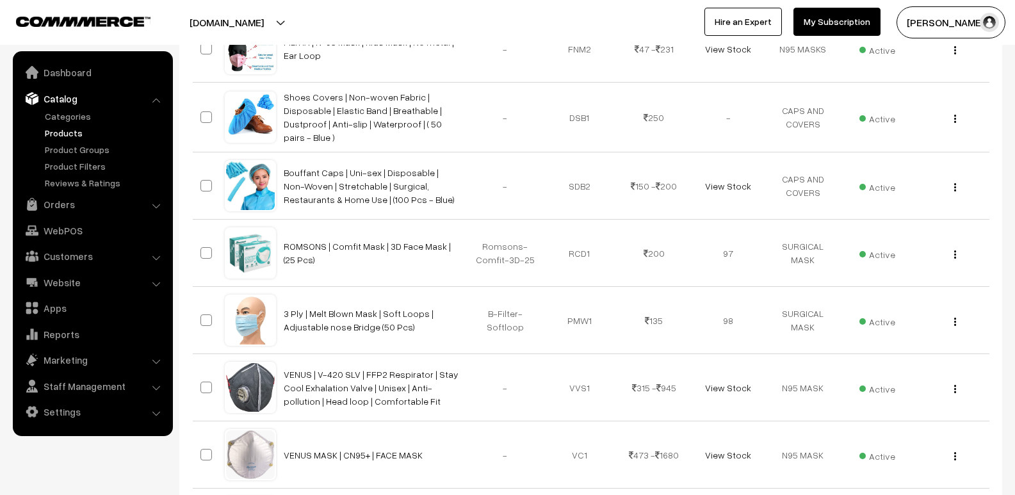
scroll to position [1345, 0]
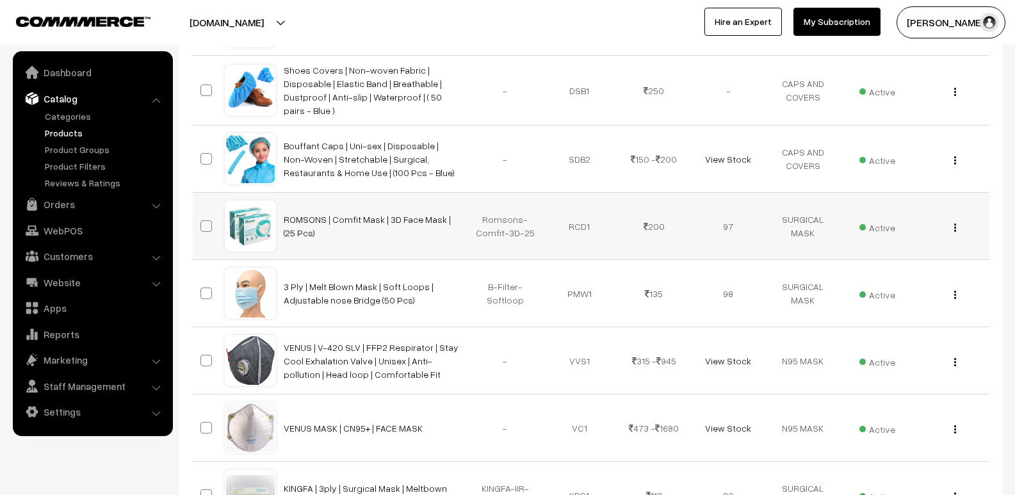
click at [952, 220] on div "View Edit Delete" at bounding box center [951, 226] width 59 height 13
click at [955, 223] on img "button" at bounding box center [955, 227] width 2 height 8
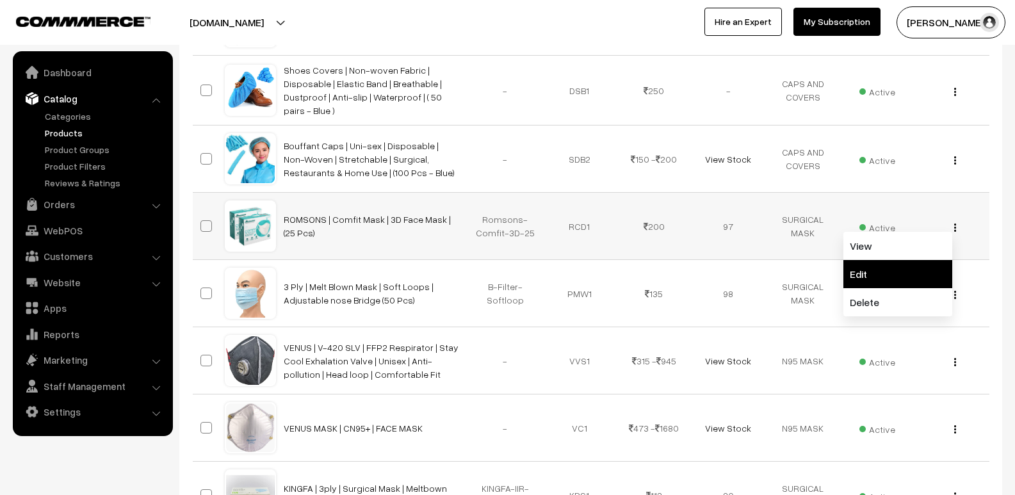
click at [907, 260] on link "Edit" at bounding box center [897, 274] width 109 height 28
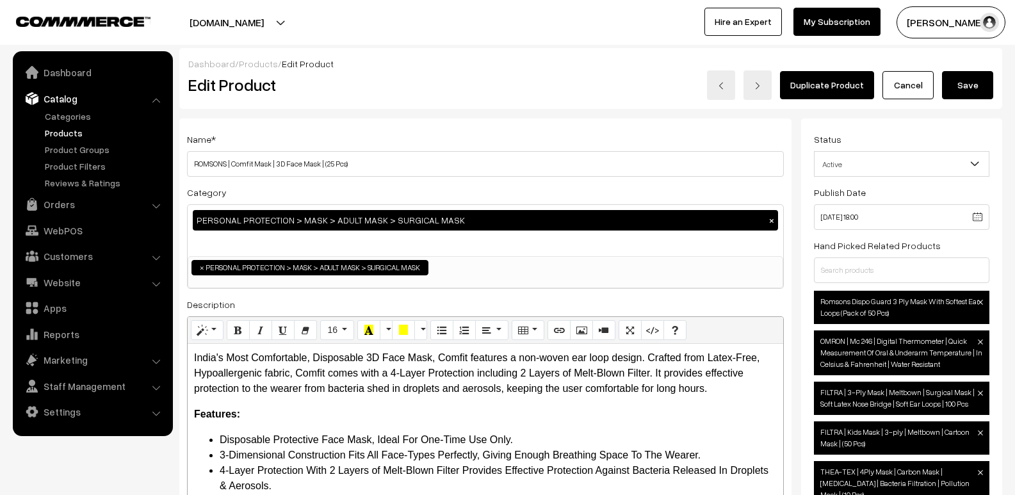
scroll to position [377, 0]
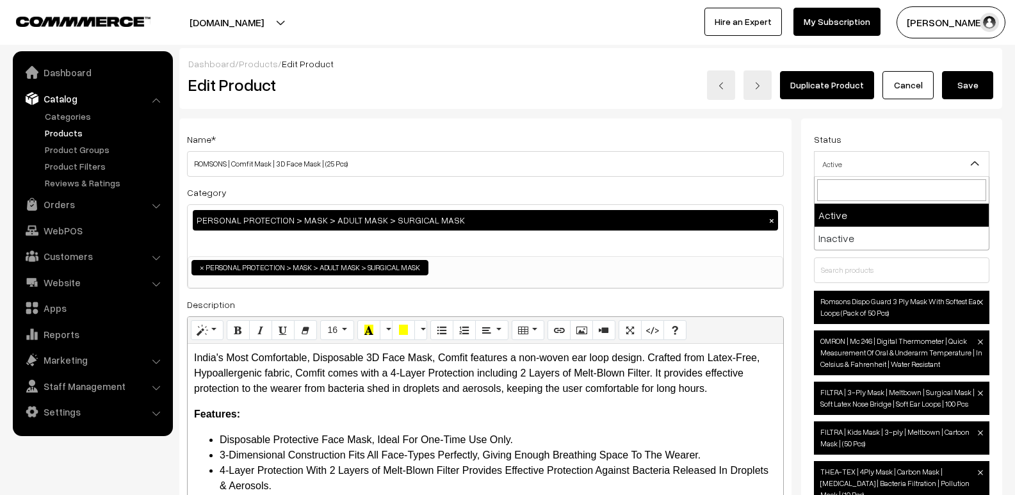
click at [870, 160] on span "Active" at bounding box center [902, 164] width 174 height 22
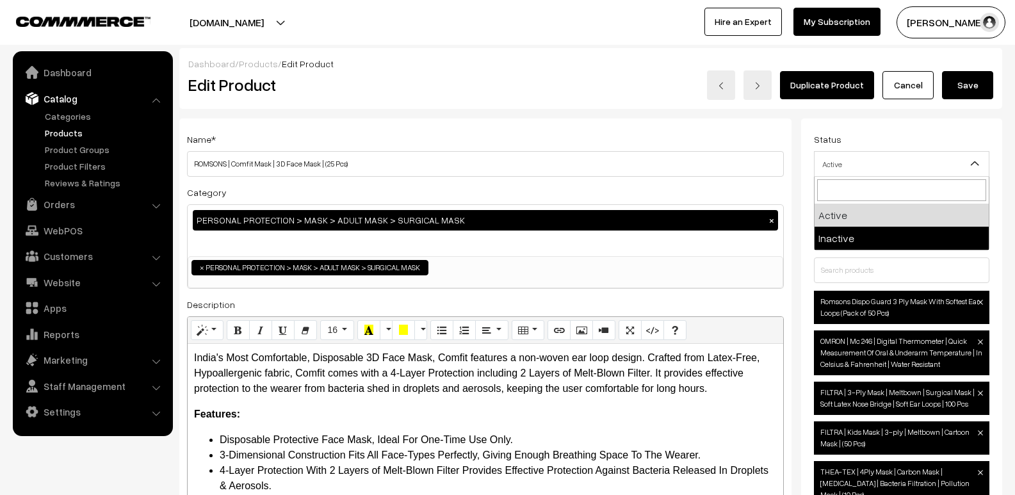
select select "2"
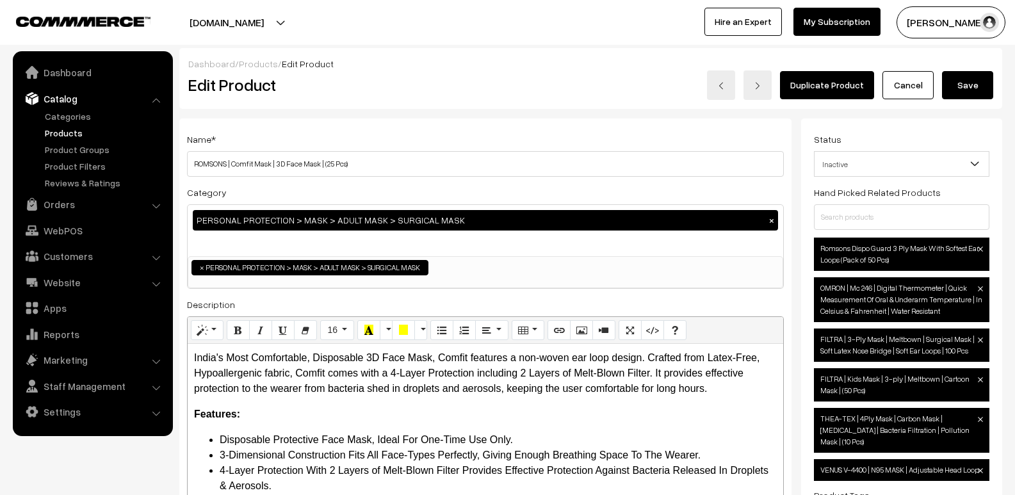
click at [966, 82] on button "Save" at bounding box center [967, 85] width 51 height 28
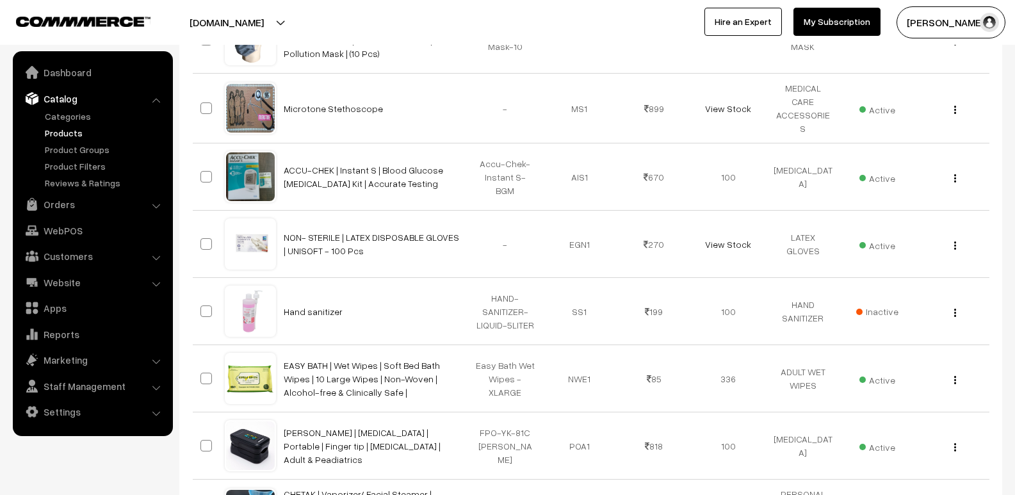
scroll to position [2049, 0]
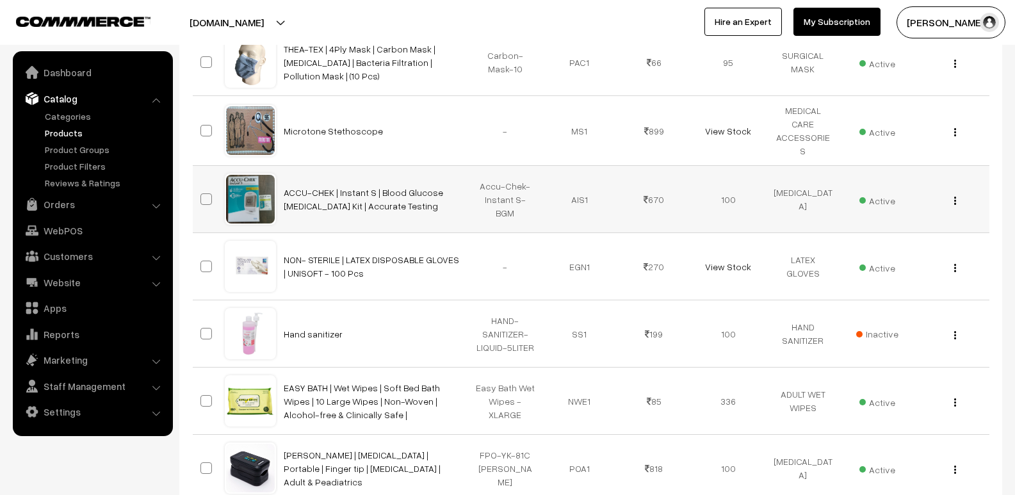
click at [957, 193] on div "View Edit Delete" at bounding box center [951, 199] width 59 height 13
click at [954, 197] on img "button" at bounding box center [955, 201] width 2 height 8
click at [913, 233] on link "Edit" at bounding box center [897, 247] width 109 height 28
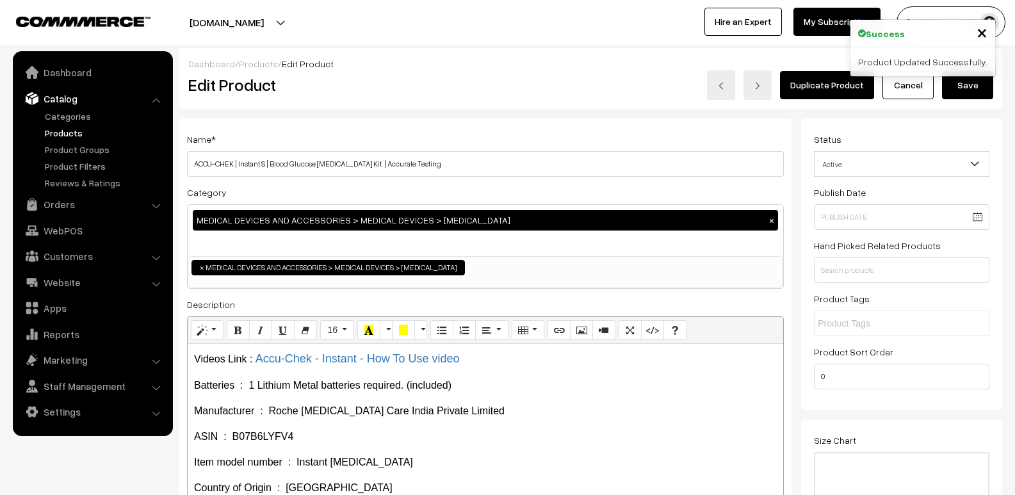
scroll to position [138, 0]
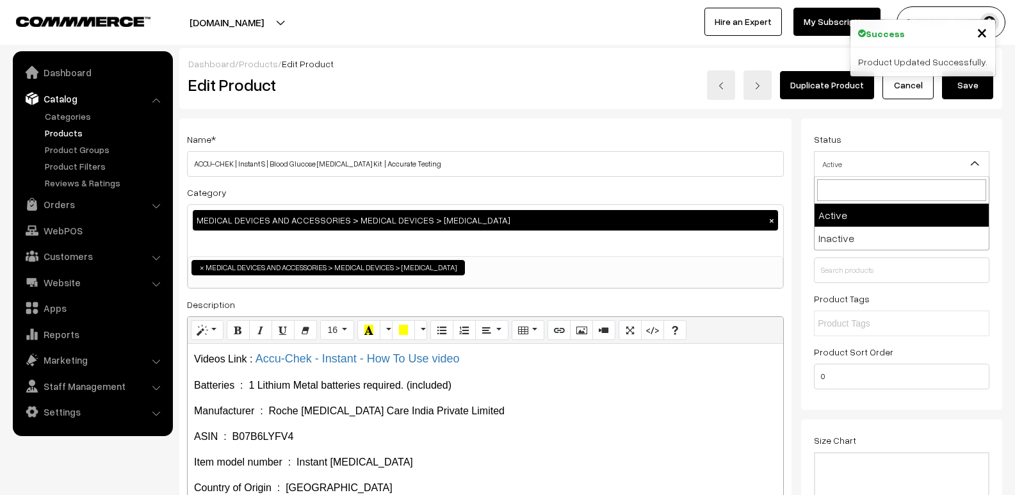
click at [885, 163] on span "Active" at bounding box center [902, 164] width 174 height 22
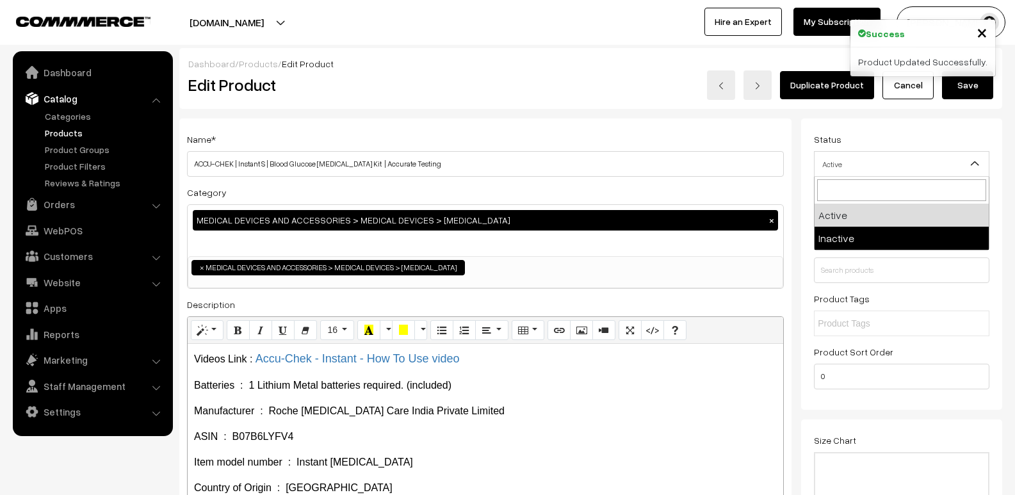
select select "2"
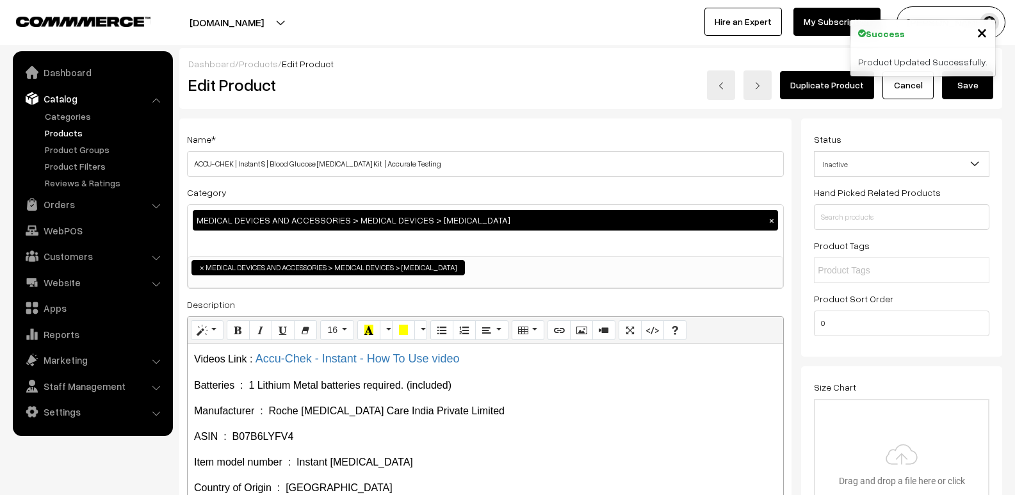
click at [971, 90] on button "Save" at bounding box center [967, 85] width 51 height 28
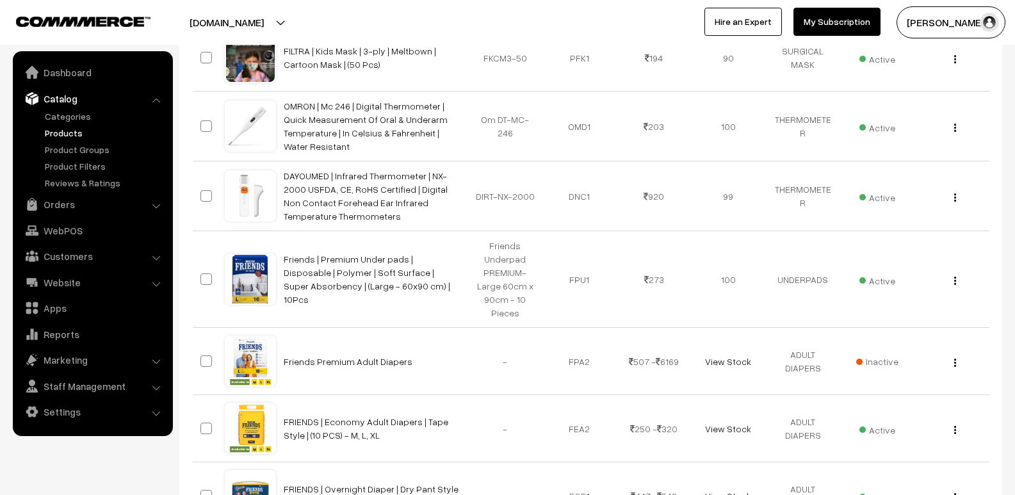
scroll to position [3394, 0]
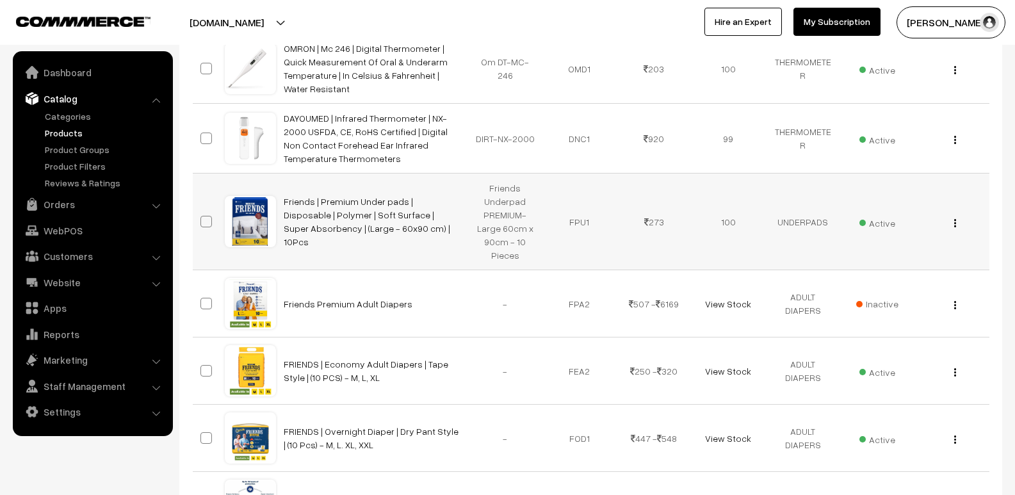
click at [956, 218] on button "button" at bounding box center [954, 223] width 3 height 10
click at [886, 256] on link "Edit" at bounding box center [897, 270] width 109 height 28
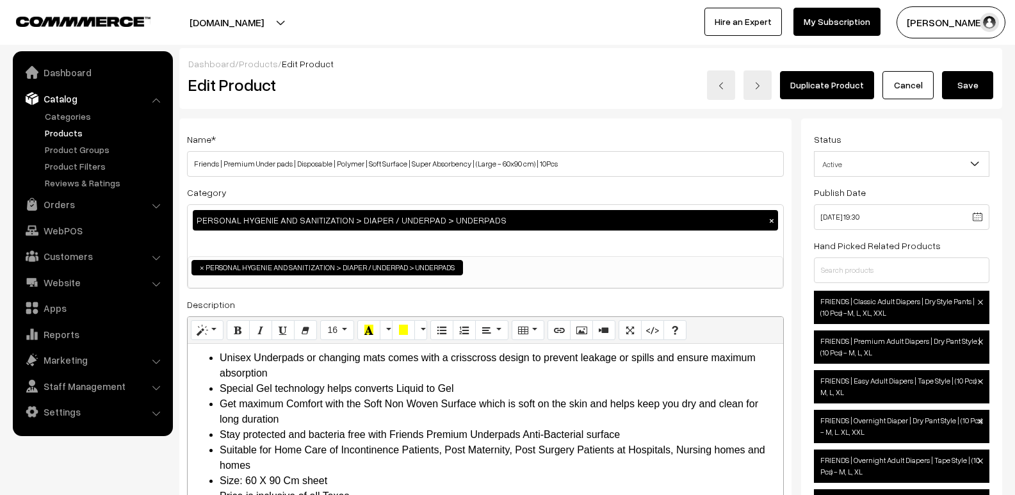
scroll to position [7, 0]
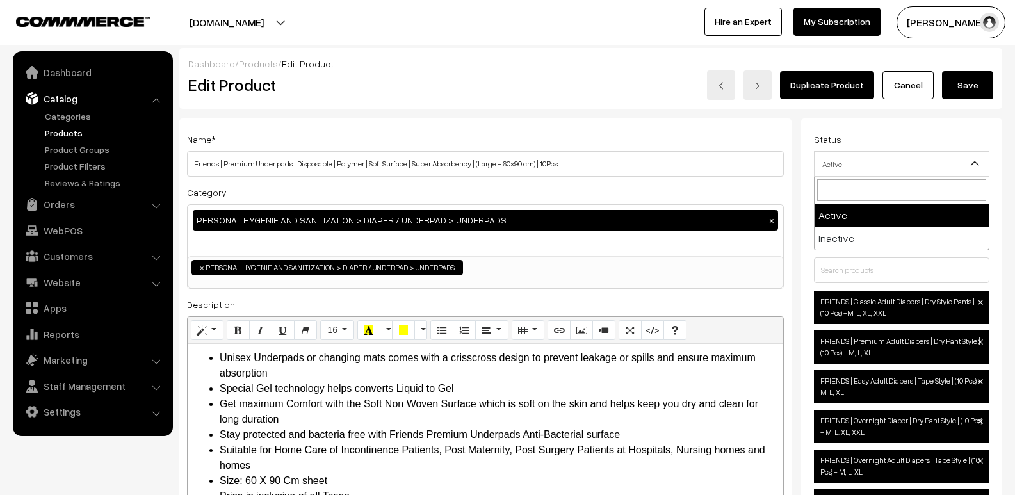
click at [864, 165] on span "Active" at bounding box center [902, 164] width 174 height 22
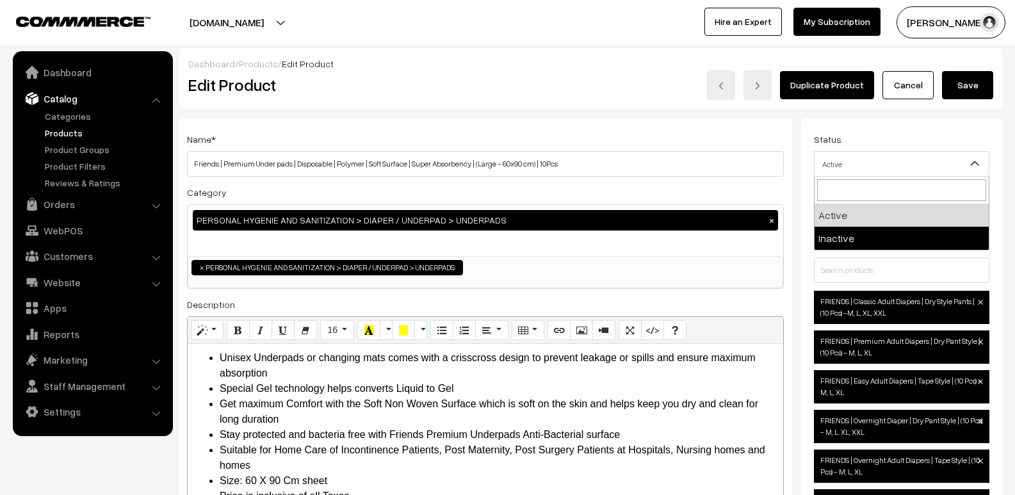
select select "2"
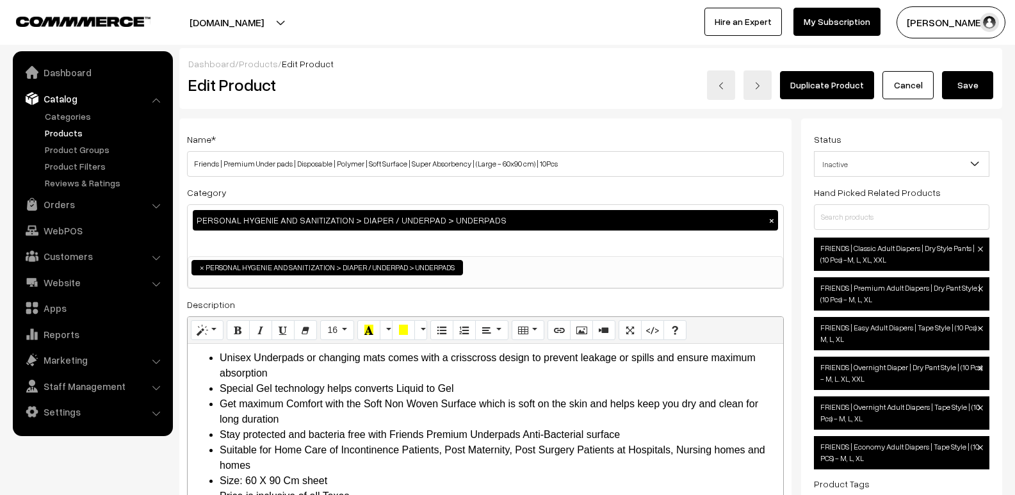
click at [957, 85] on button "Save" at bounding box center [967, 85] width 51 height 28
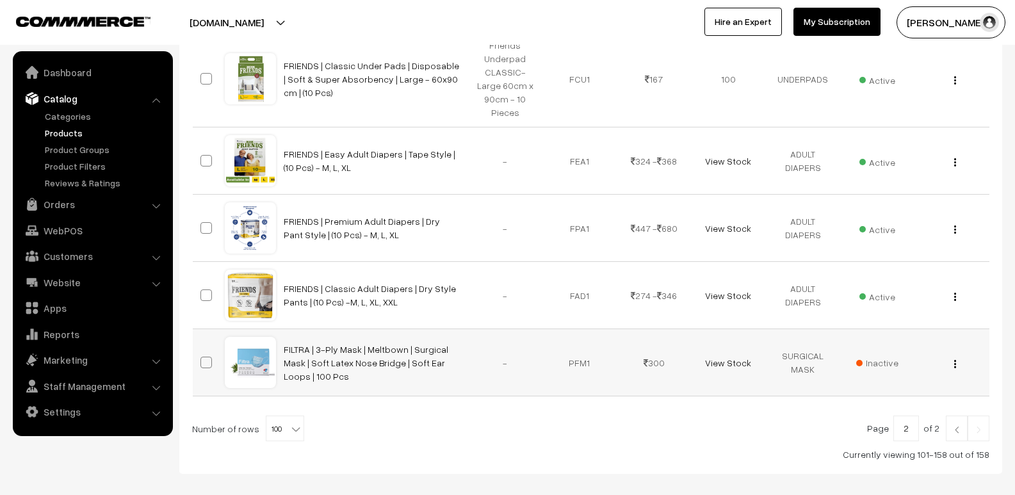
scroll to position [3925, 0]
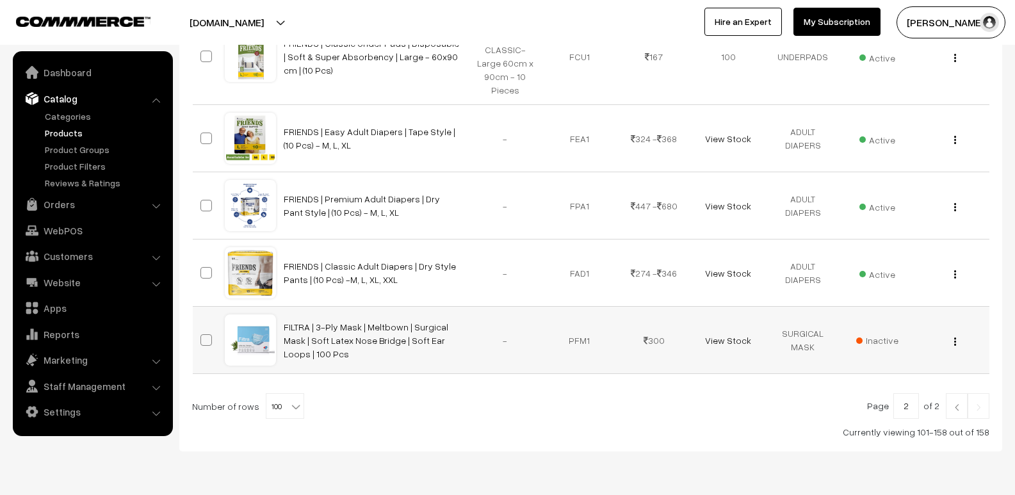
click at [202, 334] on span at bounding box center [206, 340] width 12 height 12
click at [202, 328] on input "checkbox" at bounding box center [198, 332] width 8 height 8
checkbox input "true"
click at [364, 321] on link "FILTRA | 3-Ply Mask | Meltbown | Surgical Mask | Soft Latex Nose Bridge | Soft …" at bounding box center [366, 340] width 165 height 38
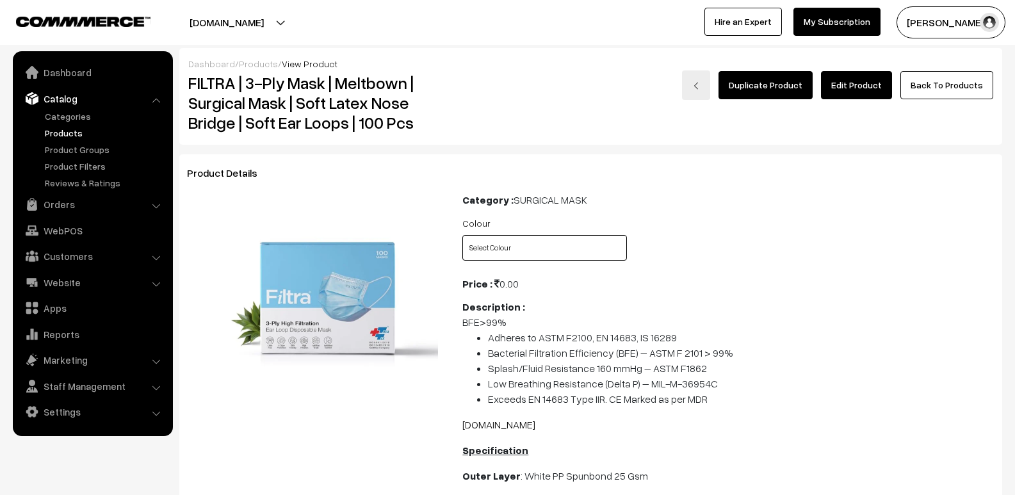
click at [517, 256] on select "Select Colour BLUE BLACK GREEN PINK YELLOW WHITE" at bounding box center [544, 248] width 165 height 26
select select "PFM1_L0E"
click at [462, 235] on select "Select Colour BLUE BLACK GREEN PINK YELLOW WHITE" at bounding box center [544, 248] width 165 height 26
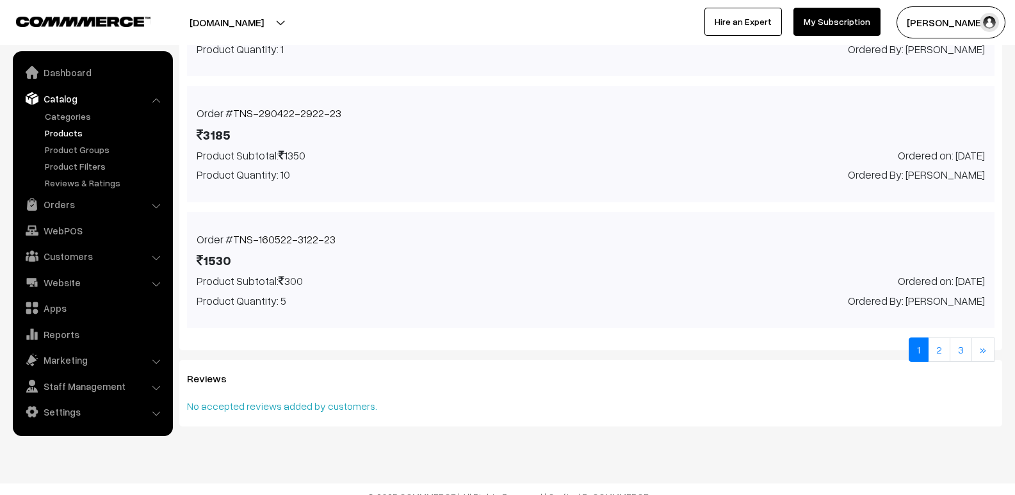
scroll to position [1357, 0]
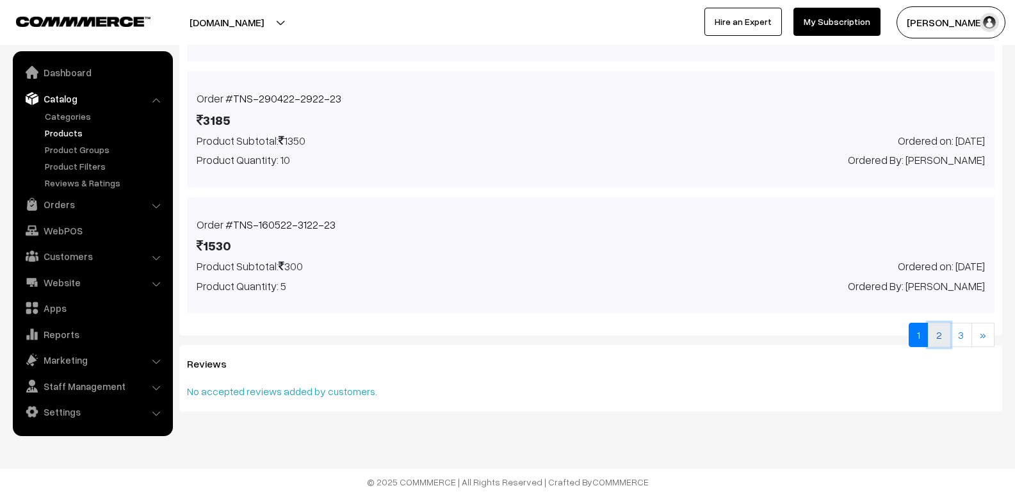
click at [943, 342] on link "2" at bounding box center [939, 335] width 22 height 24
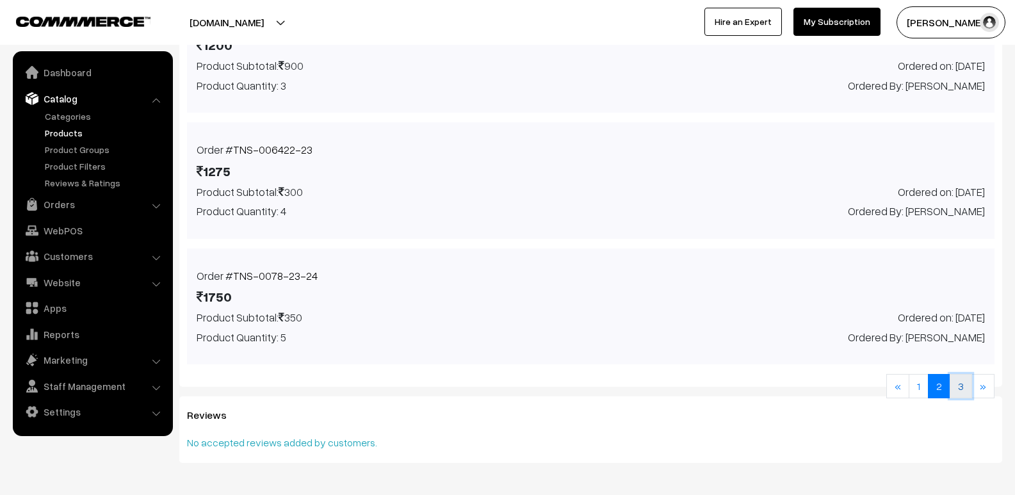
click at [966, 395] on link "3" at bounding box center [961, 386] width 22 height 24
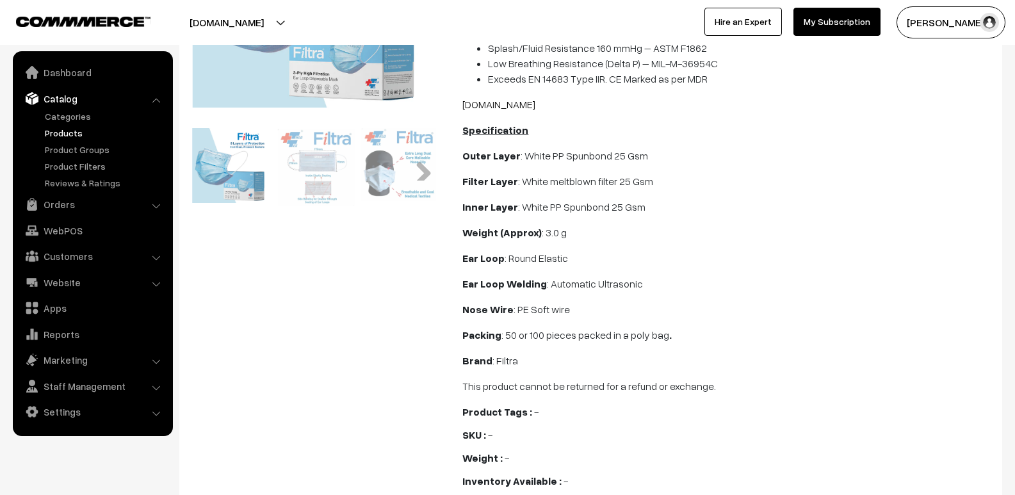
scroll to position [0, 0]
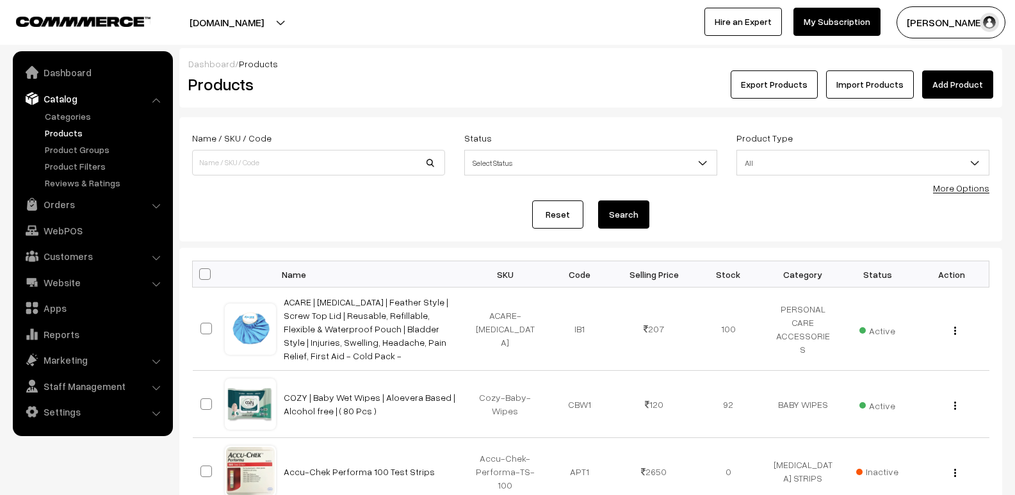
scroll to position [3925, 0]
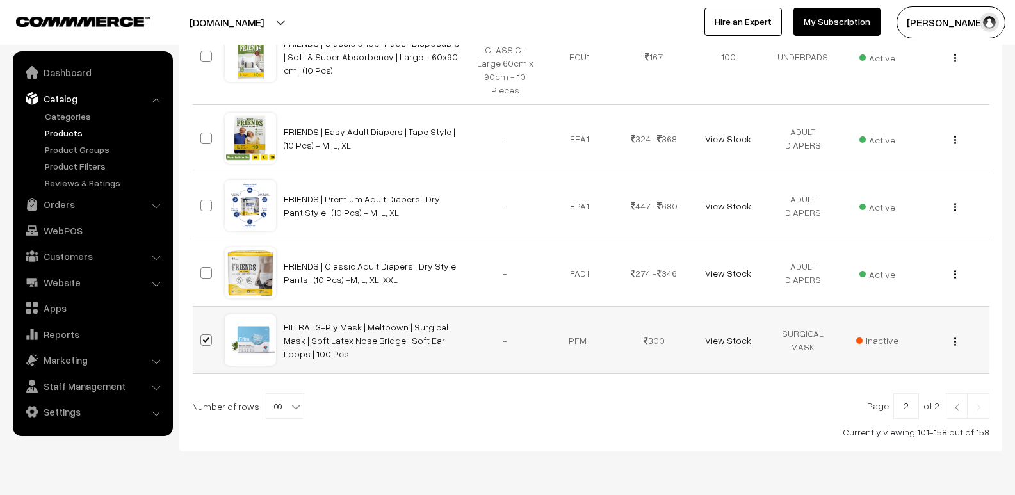
click at [954, 337] on img "button" at bounding box center [955, 341] width 2 height 8
click at [913, 374] on link "Edit" at bounding box center [897, 388] width 109 height 28
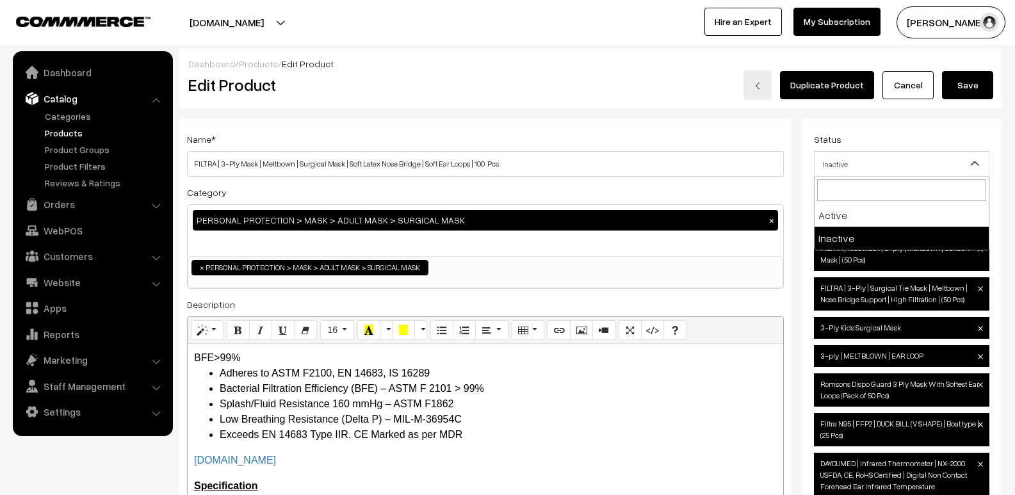
click at [872, 170] on span "Inactive" at bounding box center [902, 164] width 174 height 22
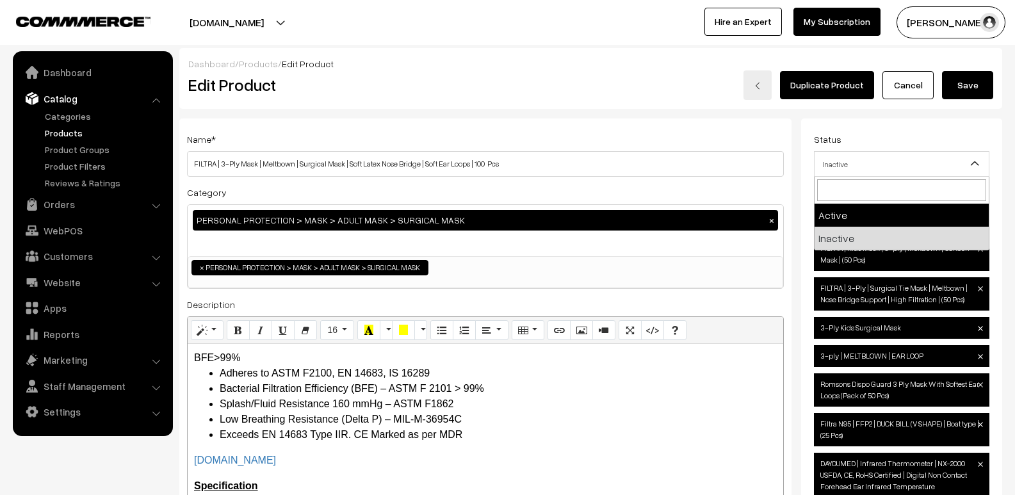
select select "1"
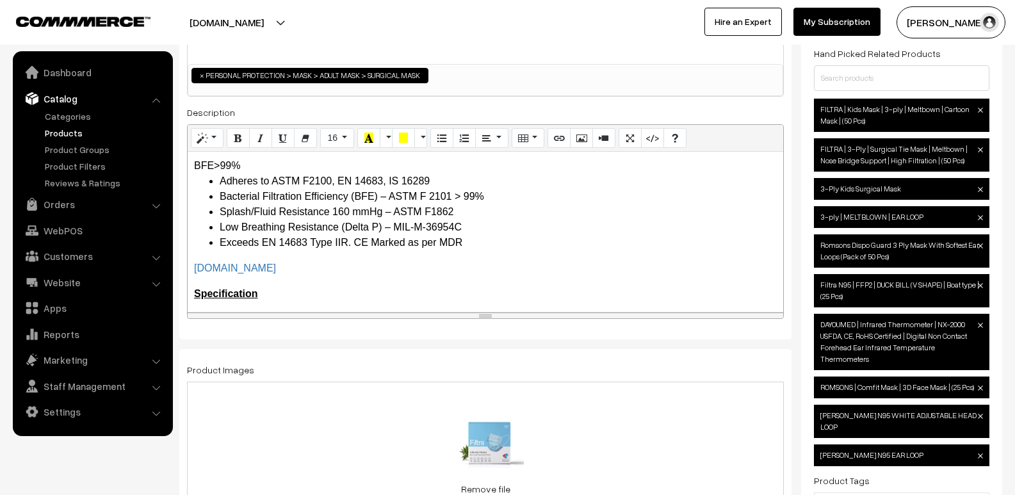
scroll to position [128, 0]
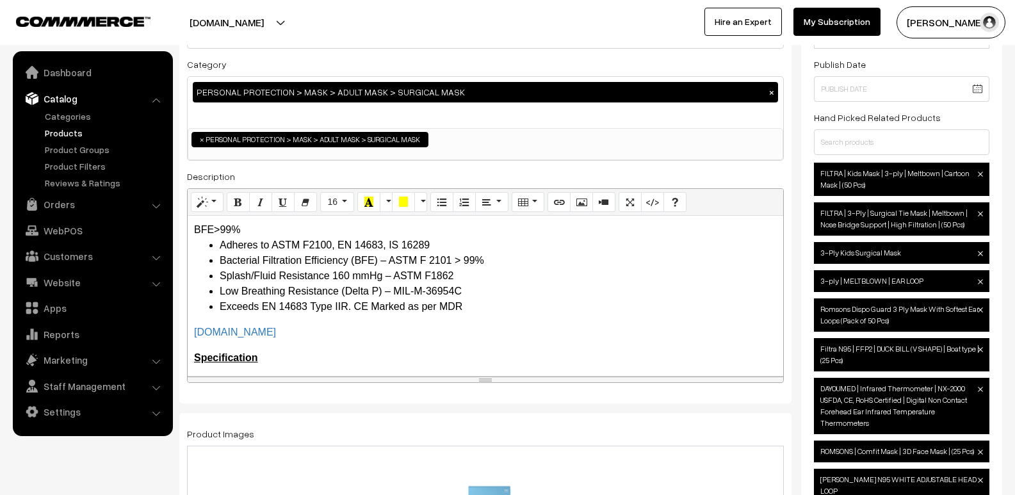
click at [867, 181] on span "FILTRA | Kids Mask | 3-ply | Meltbown | Cartoon Mask | (50 Pcs)" at bounding box center [901, 179] width 175 height 33
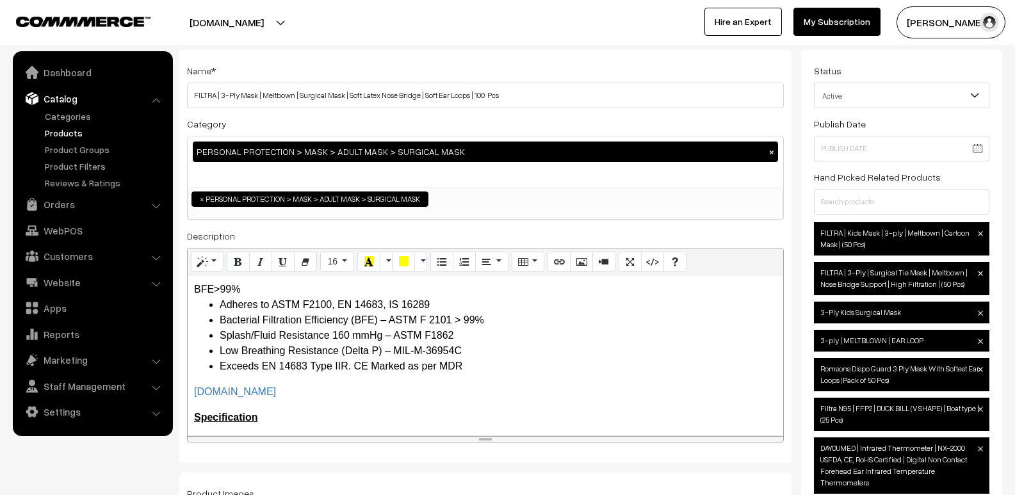
scroll to position [0, 0]
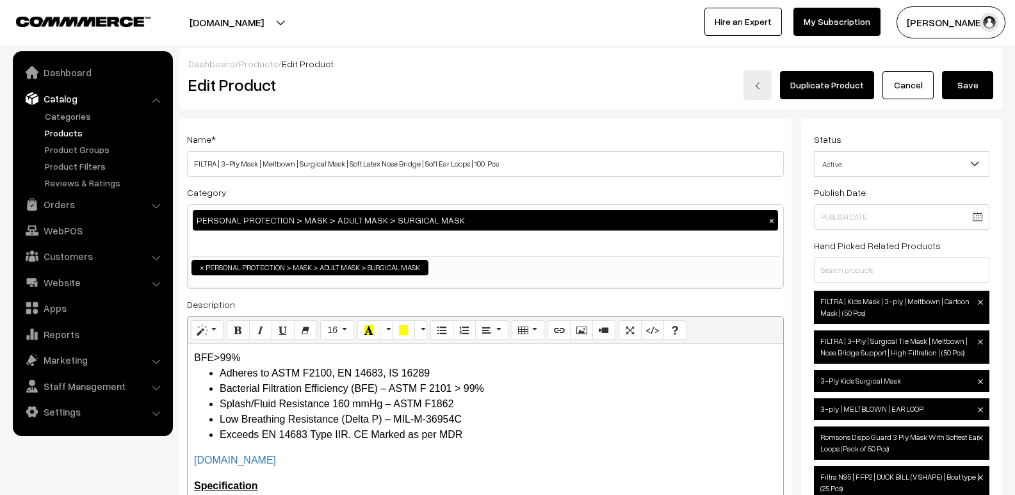
click at [957, 77] on button "Save" at bounding box center [967, 85] width 51 height 28
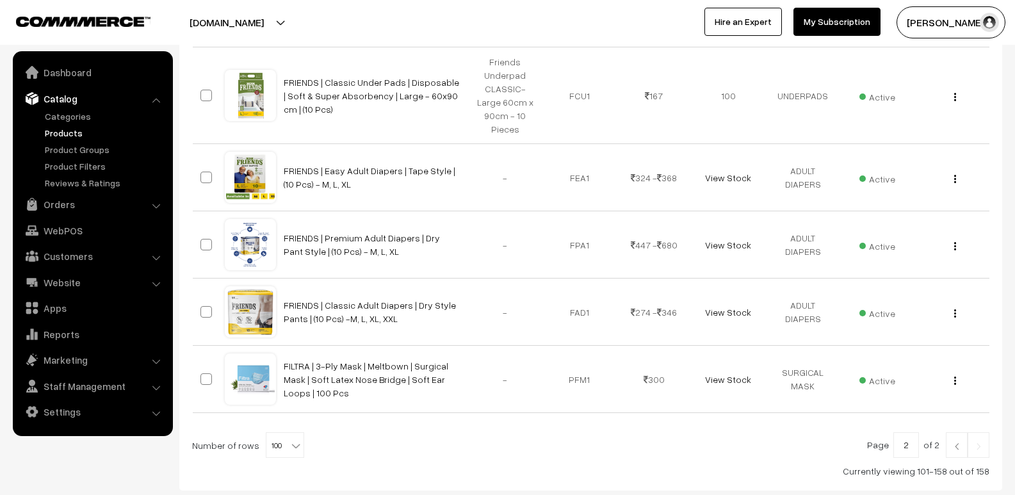
scroll to position [3925, 0]
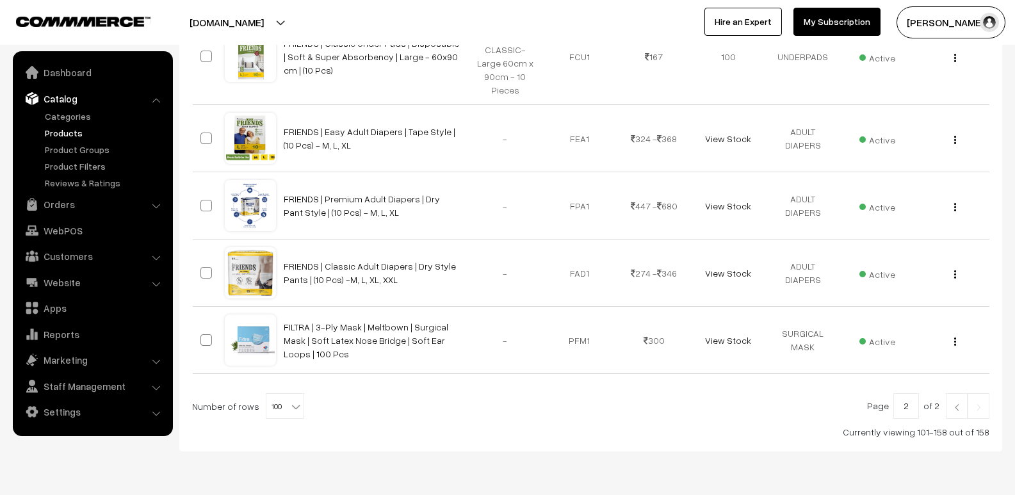
click at [956, 403] on img at bounding box center [957, 407] width 12 height 8
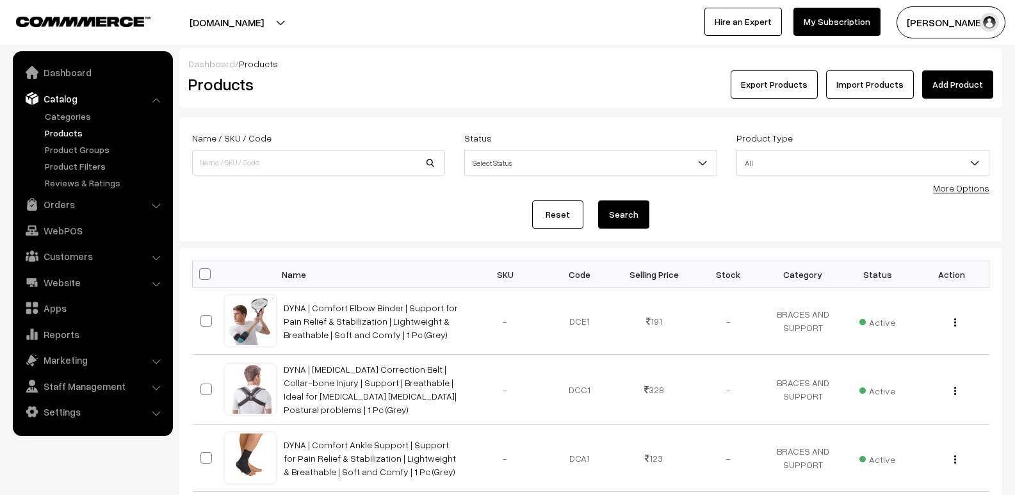
click at [970, 191] on link "More Options" at bounding box center [961, 188] width 56 height 11
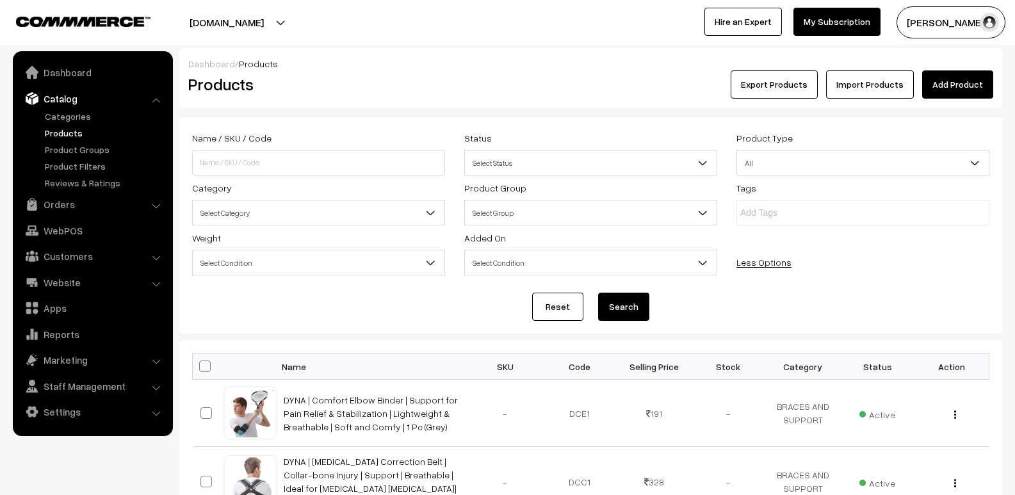
click at [970, 191] on div "Tags" at bounding box center [863, 202] width 272 height 45
click at [748, 265] on link "Less Options" at bounding box center [763, 262] width 55 height 11
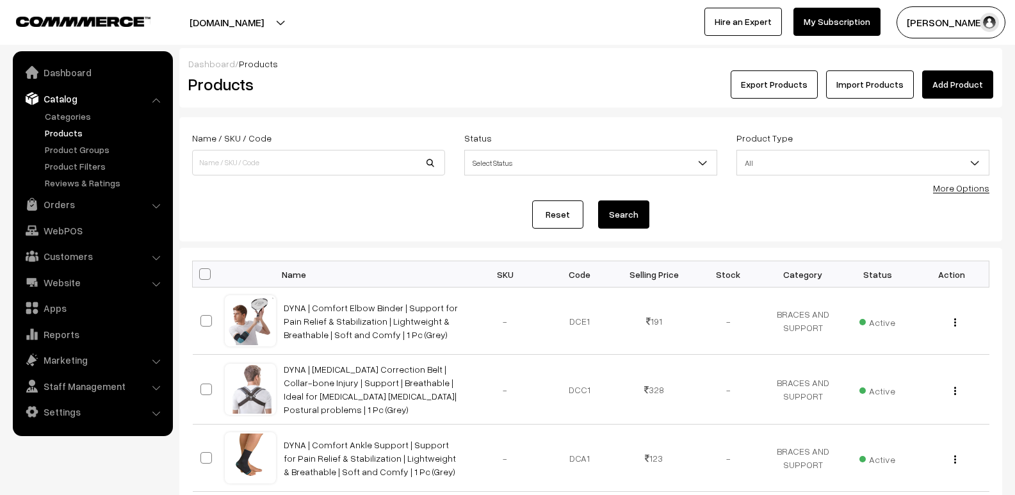
click at [966, 83] on link "Add Product" at bounding box center [957, 84] width 71 height 28
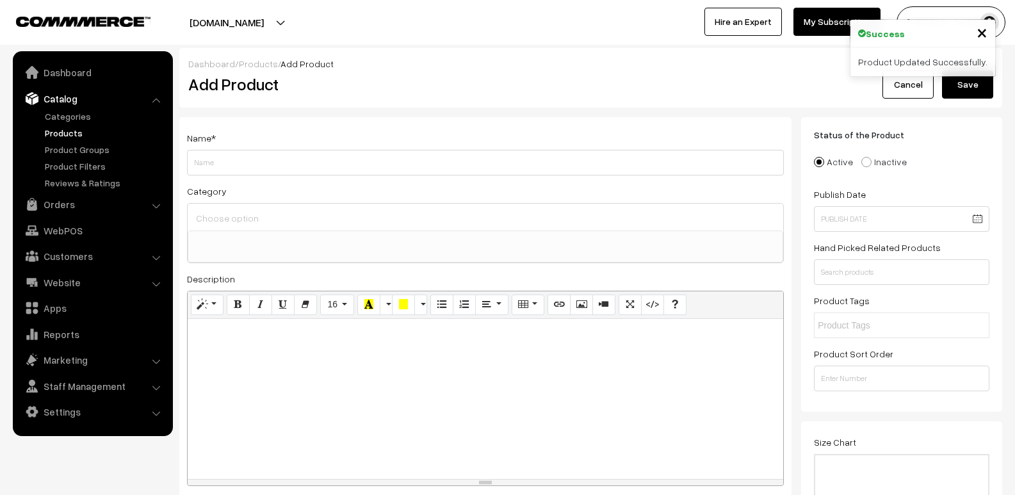
select select
click at [902, 88] on link "Cancel" at bounding box center [907, 84] width 51 height 28
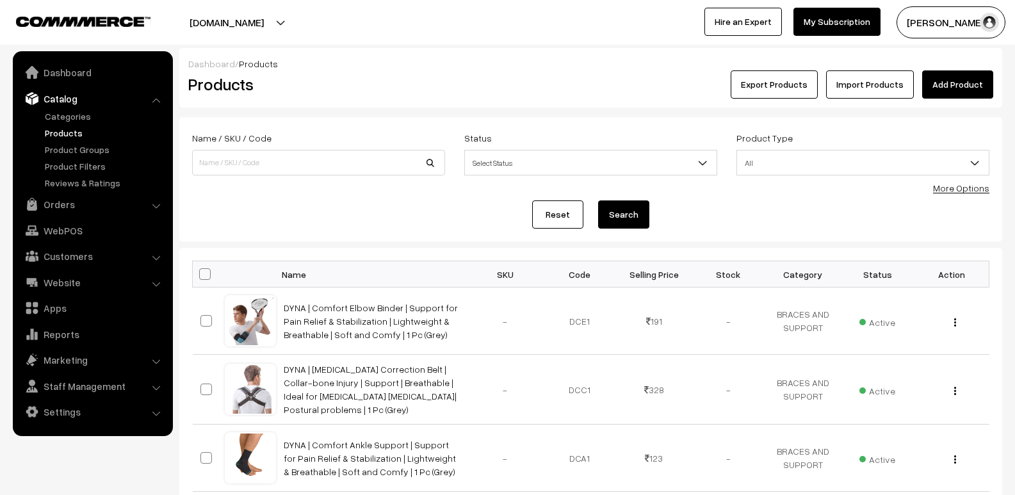
click at [907, 85] on link "Import Products" at bounding box center [870, 84] width 88 height 28
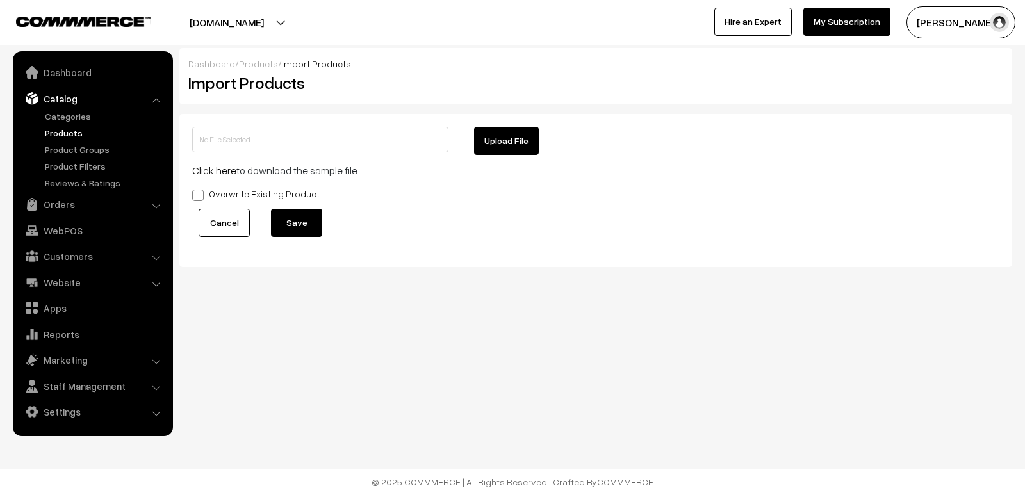
click at [273, 229] on button "Save" at bounding box center [296, 223] width 51 height 28
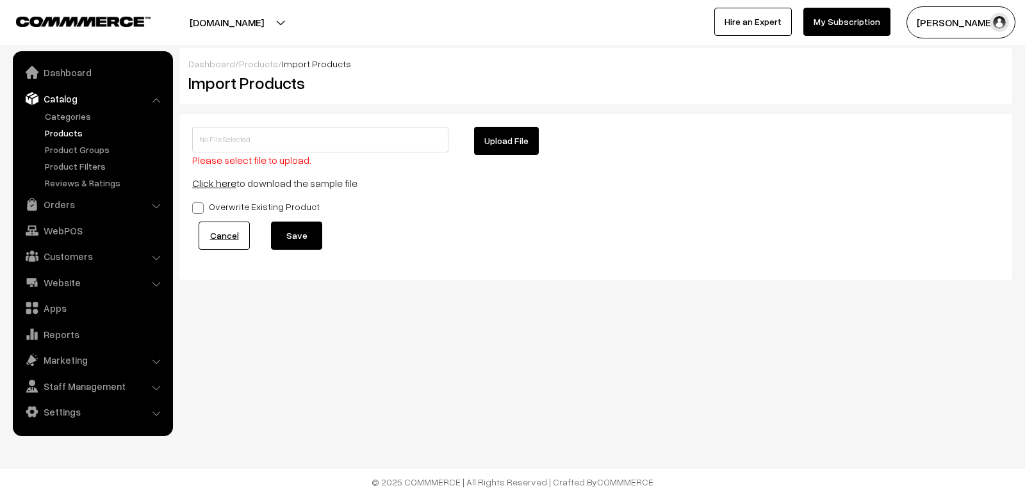
click at [273, 229] on button "Save" at bounding box center [296, 236] width 51 height 28
click at [227, 183] on link "Click here" at bounding box center [214, 183] width 44 height 13
click at [56, 263] on link "Customers" at bounding box center [92, 256] width 152 height 23
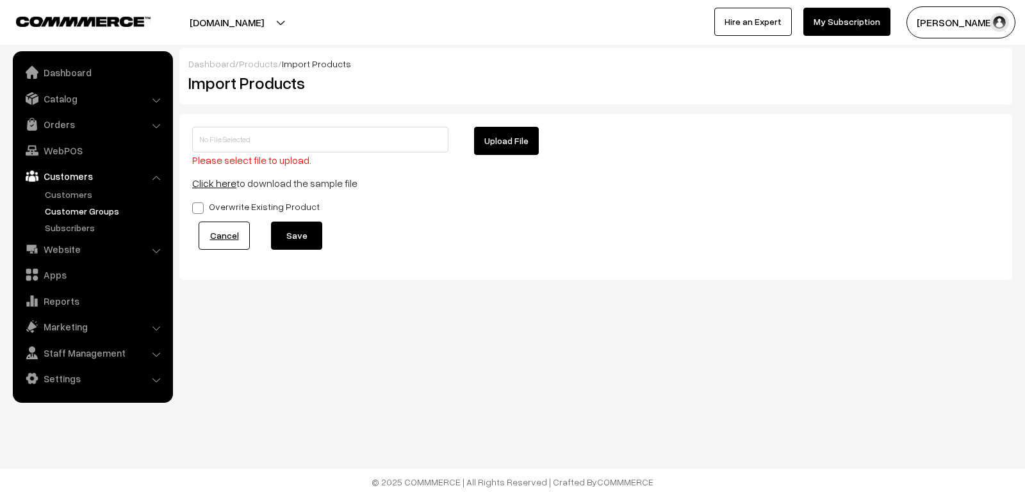
click at [77, 215] on link "Customer Groups" at bounding box center [105, 210] width 127 height 13
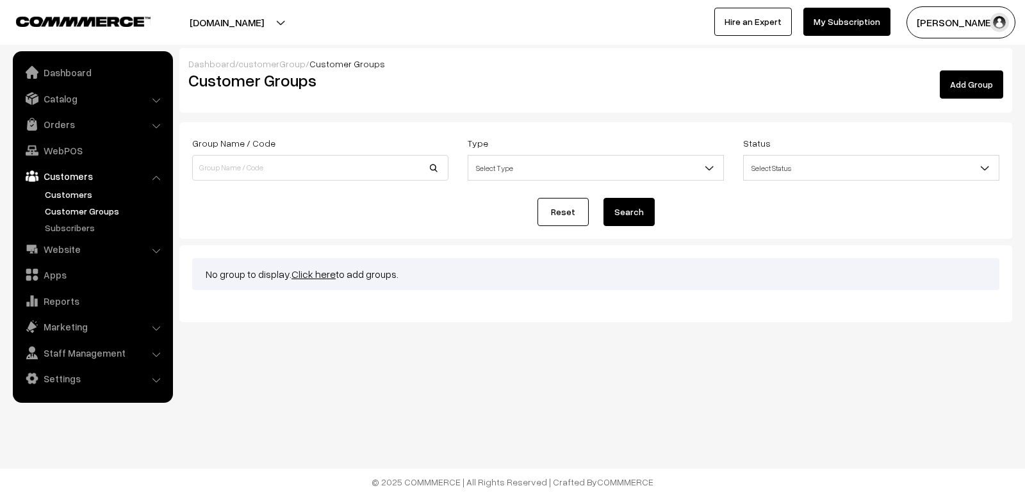
click at [83, 194] on link "Customers" at bounding box center [105, 194] width 127 height 13
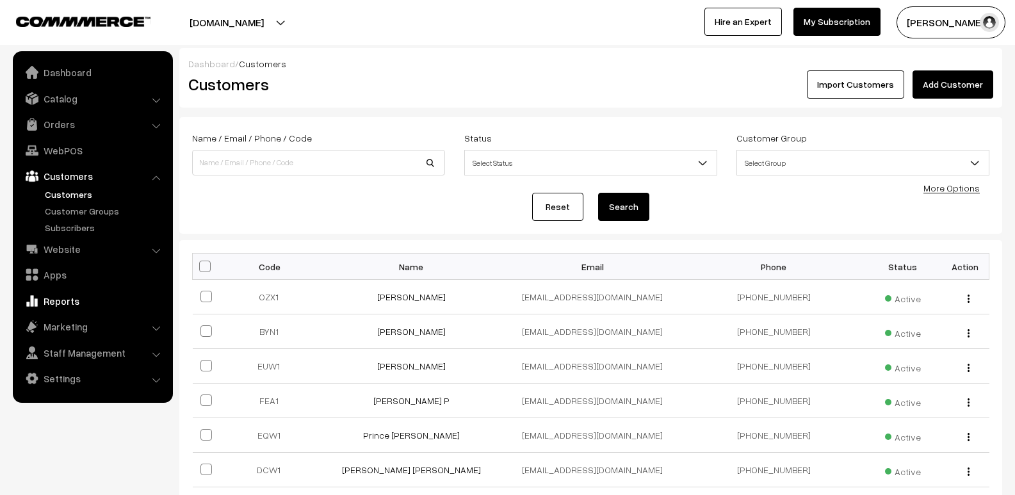
click at [77, 305] on link "Reports" at bounding box center [92, 300] width 152 height 23
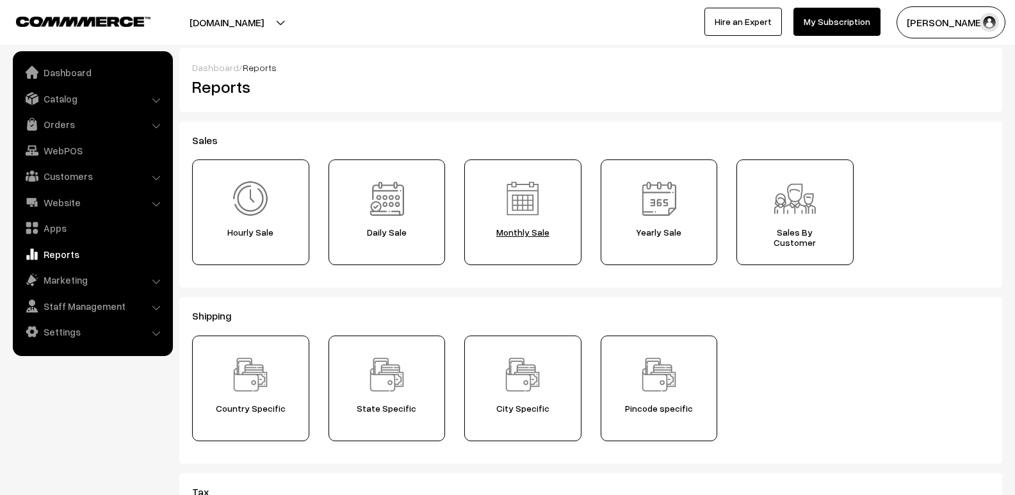
click at [548, 236] on span "Monthly Sale" at bounding box center [523, 232] width 108 height 10
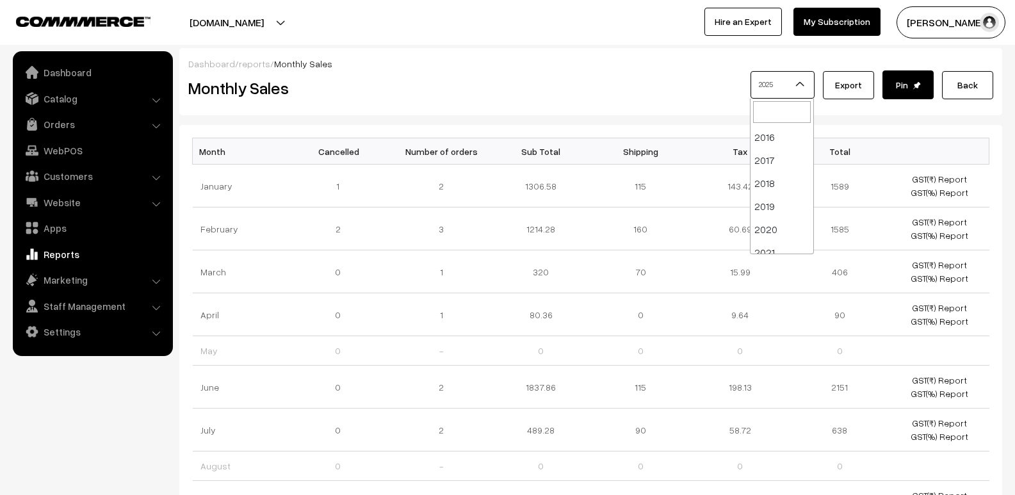
click at [772, 93] on span "2025" at bounding box center [782, 84] width 63 height 22
select select "2024"
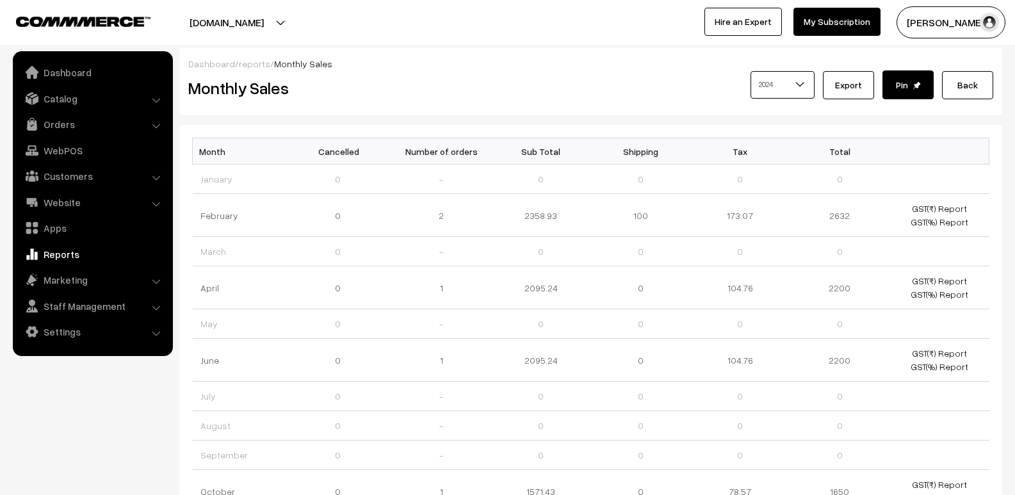
click at [96, 258] on link "Reports" at bounding box center [92, 254] width 152 height 23
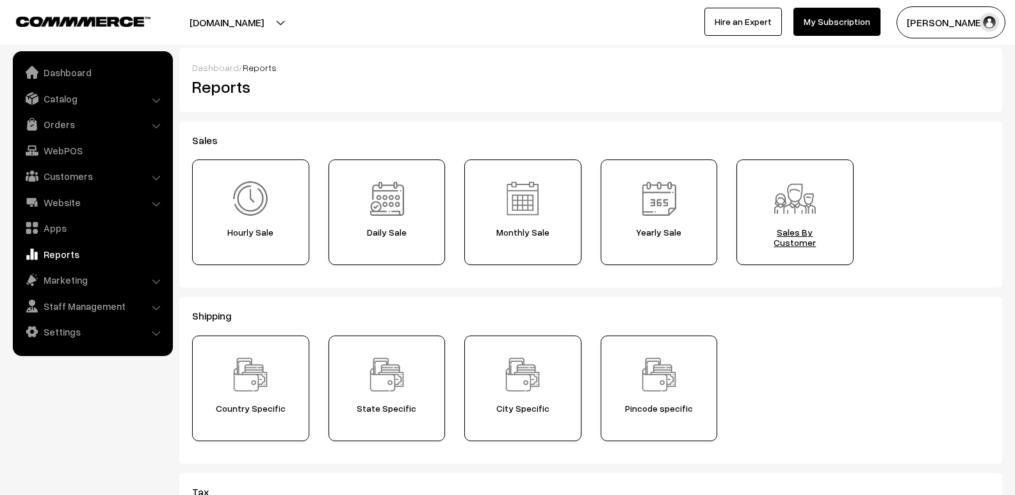
click at [759, 216] on div "Sales By Customer" at bounding box center [794, 212] width 117 height 106
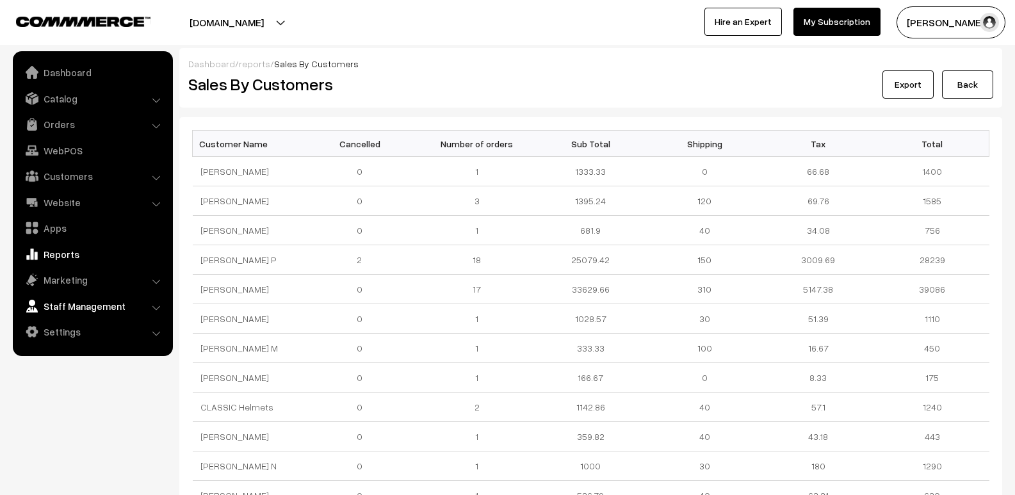
click at [76, 306] on link "Staff Management" at bounding box center [92, 306] width 152 height 23
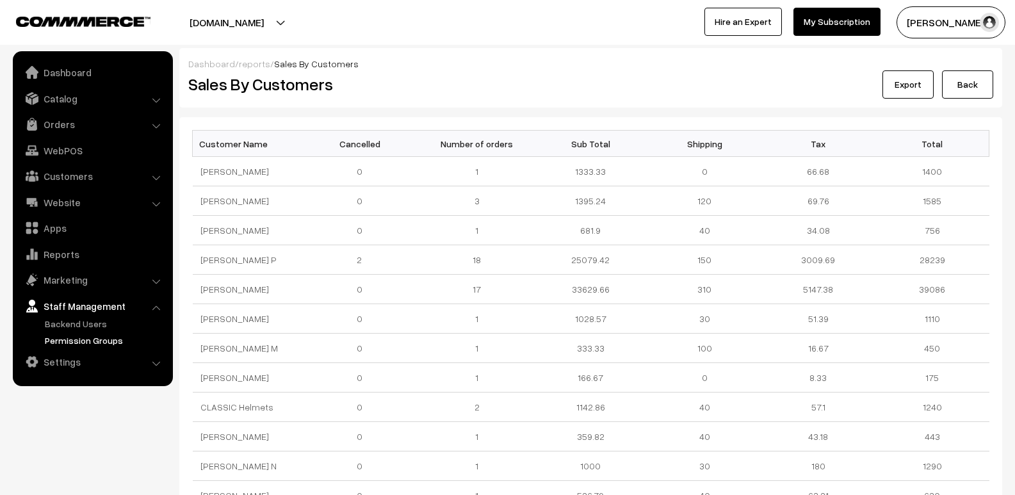
click at [90, 343] on link "Permission Groups" at bounding box center [105, 340] width 127 height 13
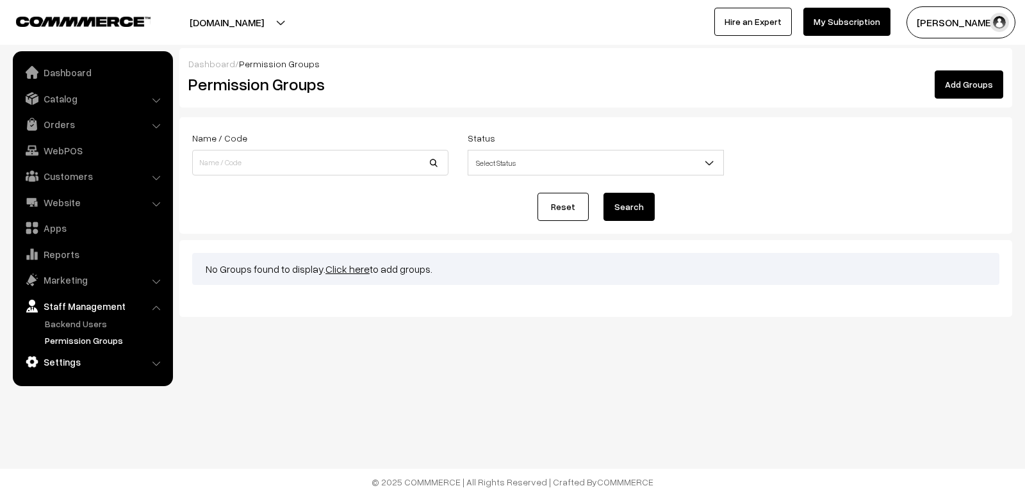
click at [77, 359] on link "Settings" at bounding box center [92, 361] width 152 height 23
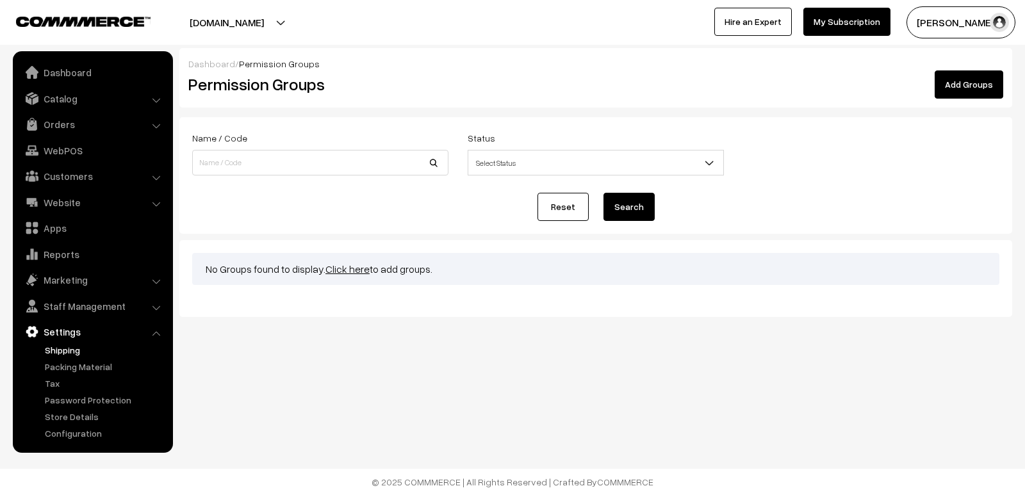
click at [83, 350] on link "Shipping" at bounding box center [105, 349] width 127 height 13
